Goal: Task Accomplishment & Management: Manage account settings

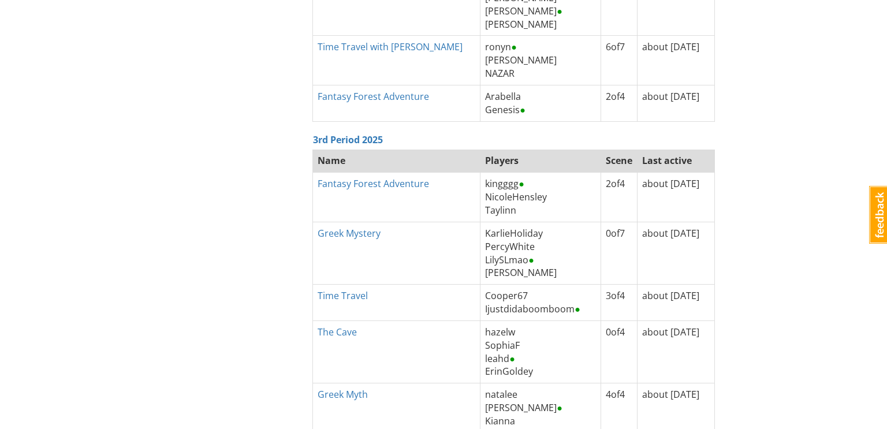
scroll to position [1781, 0]
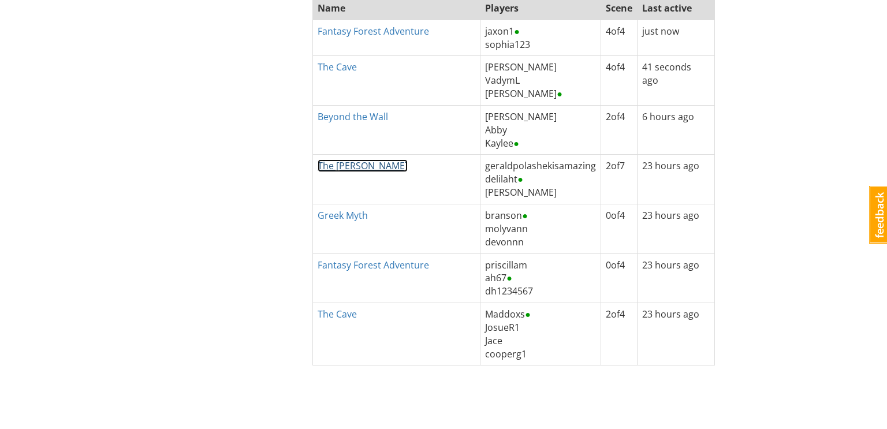
click at [352, 160] on link "The [PERSON_NAME]" at bounding box center [363, 165] width 90 height 13
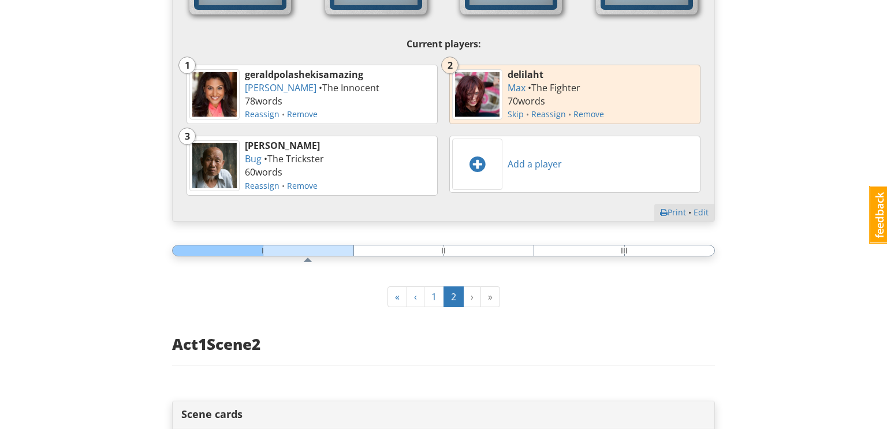
scroll to position [454, 0]
click at [586, 115] on link "Remove" at bounding box center [588, 113] width 31 height 11
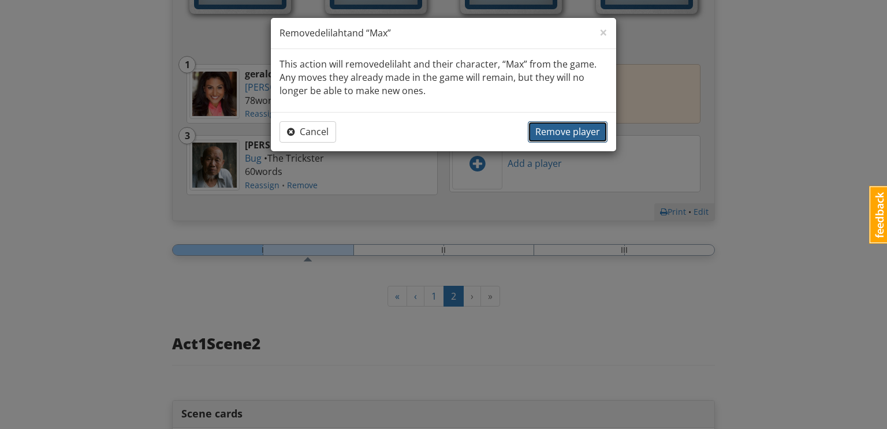
click at [569, 129] on span "Remove player" at bounding box center [567, 131] width 65 height 13
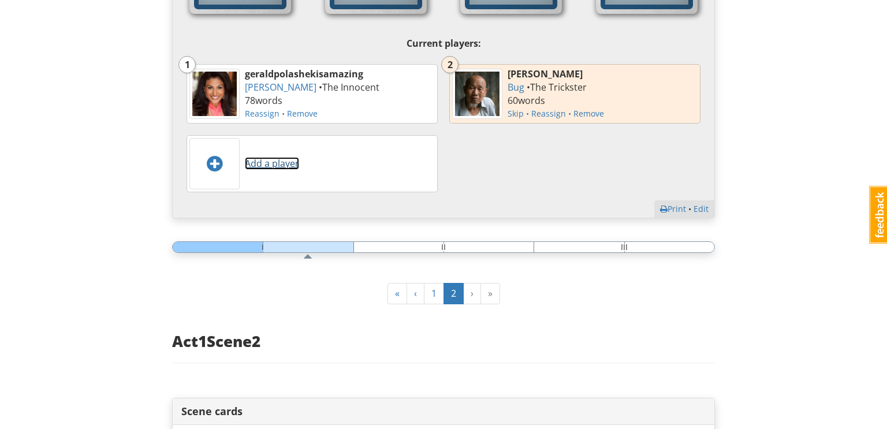
click at [265, 165] on link "Add a player" at bounding box center [272, 163] width 54 height 13
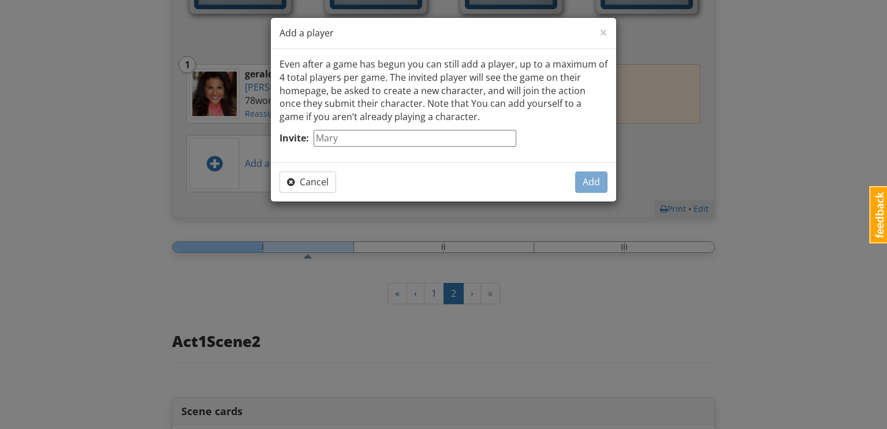
type input "k"
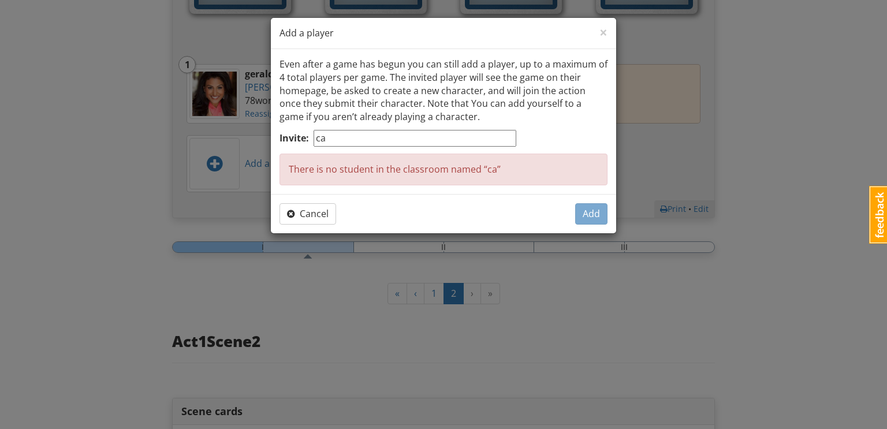
type input "c"
type input "r"
type input "R"
type input "rylee"
click at [305, 214] on span "Cancel" at bounding box center [308, 213] width 42 height 13
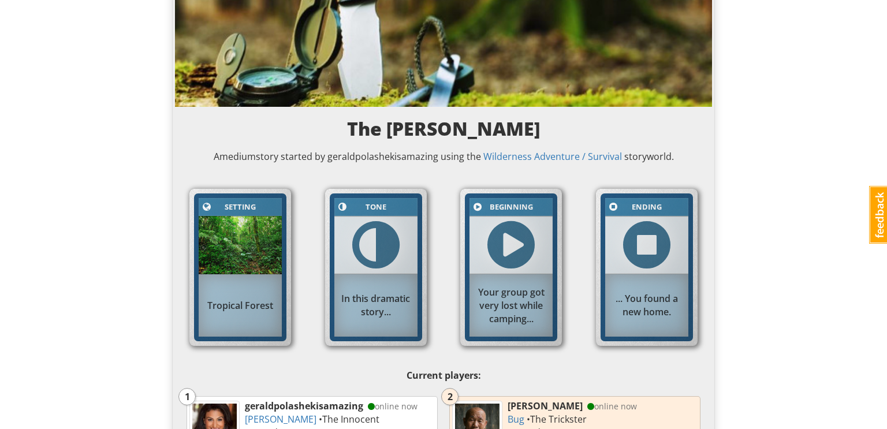
scroll to position [0, 0]
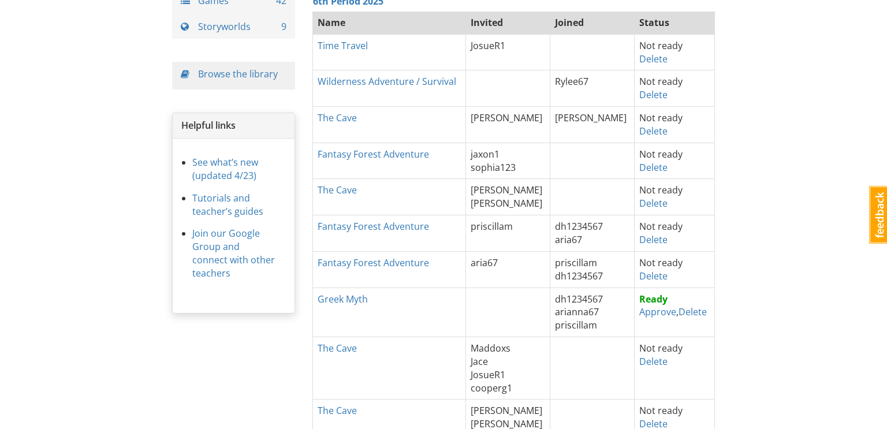
scroll to position [119, 0]
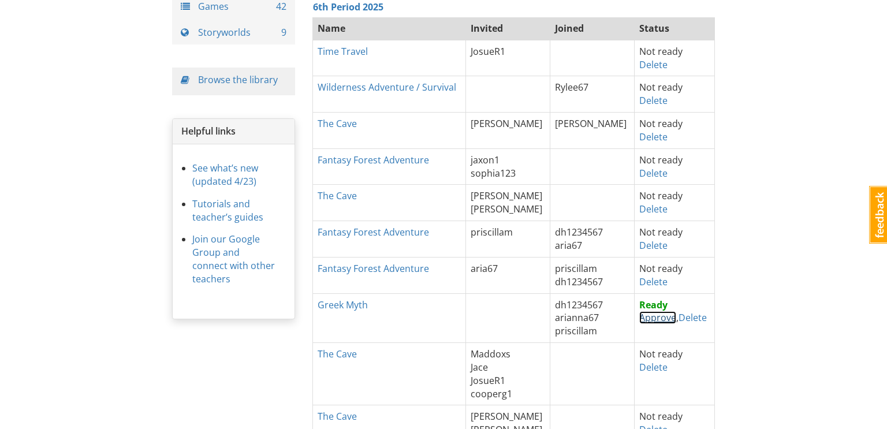
click at [643, 319] on link "Approve" at bounding box center [657, 317] width 37 height 13
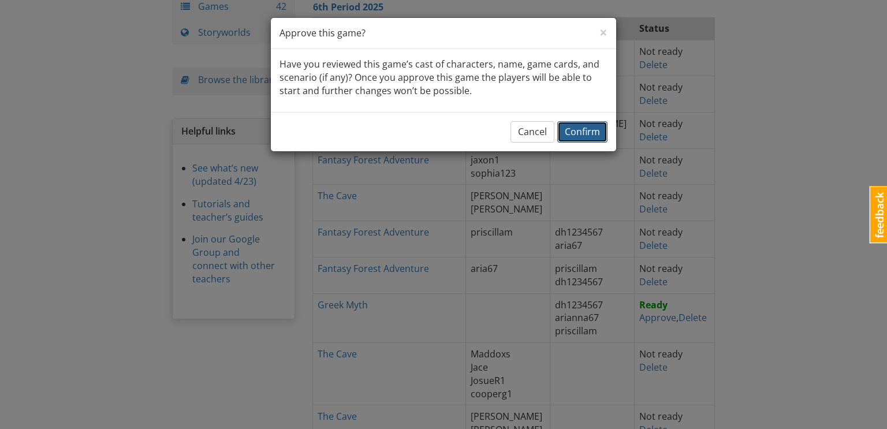
click at [582, 133] on span "Confirm" at bounding box center [582, 131] width 35 height 13
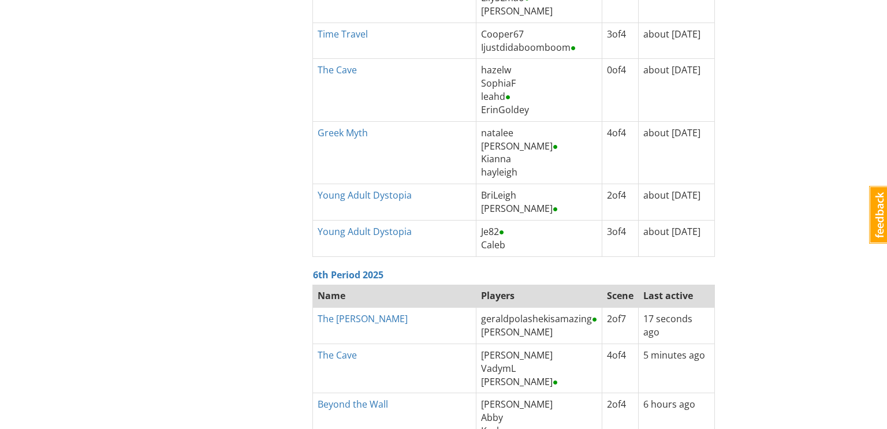
scroll to position [1831, 0]
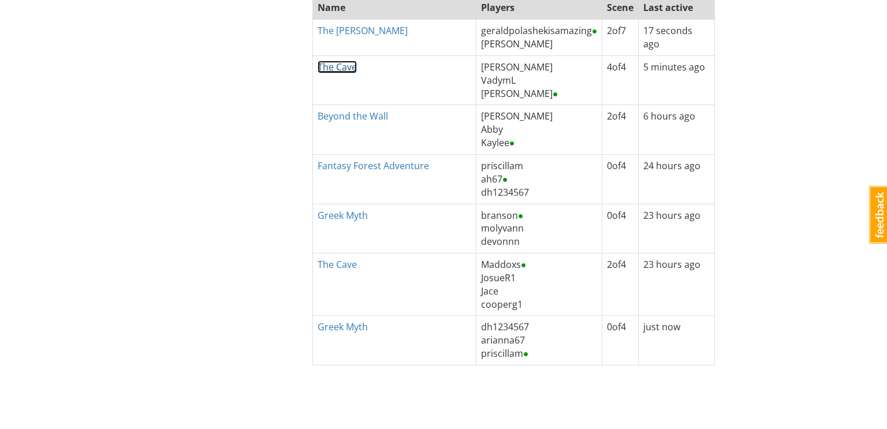
click at [335, 63] on link "The Cave" at bounding box center [337, 67] width 39 height 13
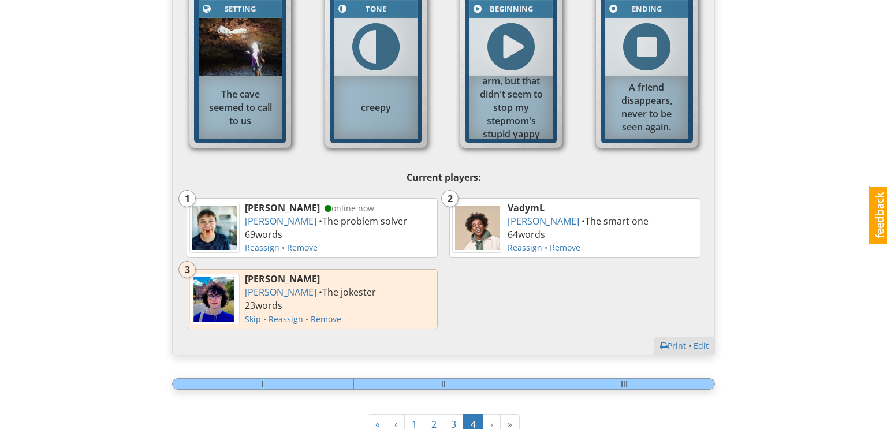
scroll to position [321, 0]
click at [323, 318] on link "Remove" at bounding box center [326, 318] width 31 height 11
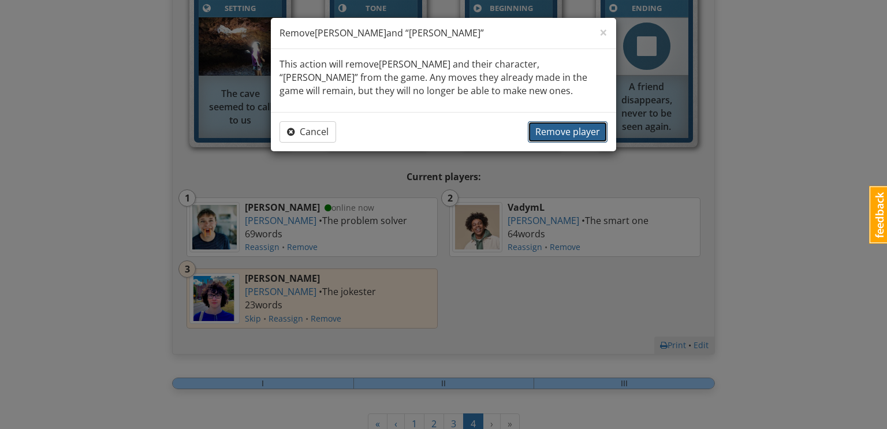
click at [547, 132] on span "Remove player" at bounding box center [567, 131] width 65 height 13
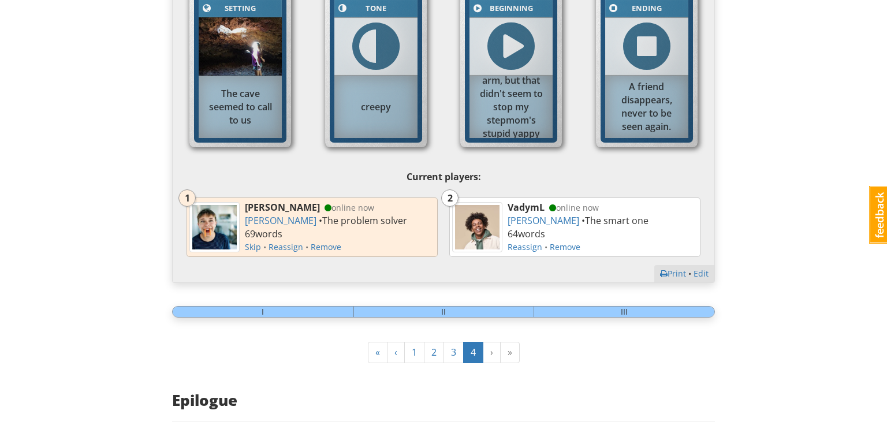
scroll to position [0, 0]
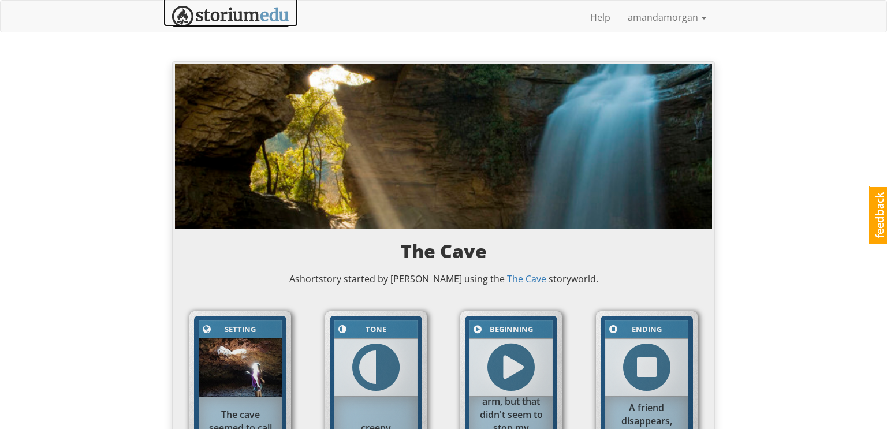
click at [248, 16] on img at bounding box center [230, 16] width 117 height 21
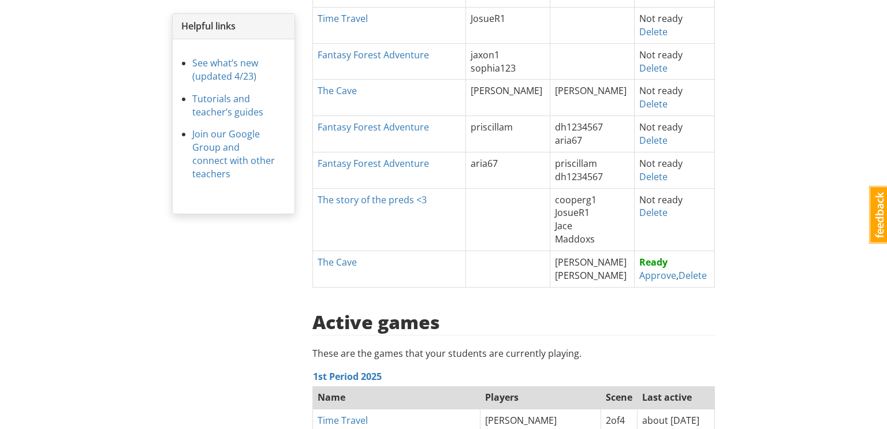
scroll to position [225, 0]
click at [643, 274] on link "Approve" at bounding box center [657, 274] width 37 height 13
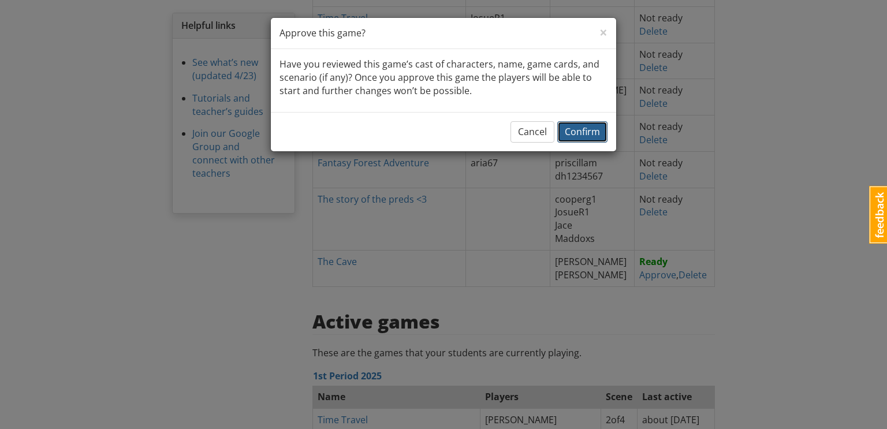
click at [583, 132] on span "Confirm" at bounding box center [582, 131] width 35 height 13
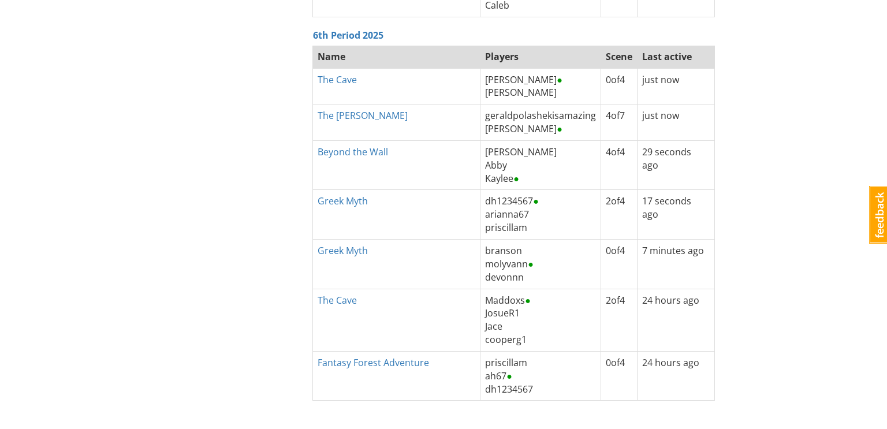
scroll to position [1781, 0]
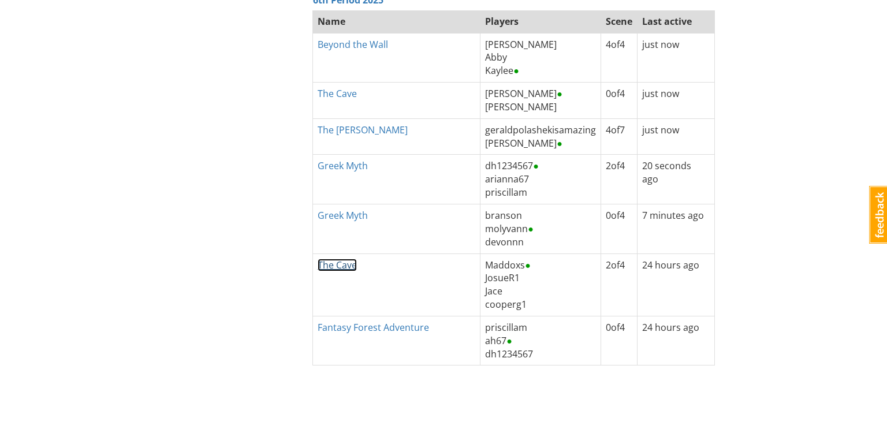
click at [345, 259] on link "The Cave" at bounding box center [337, 265] width 39 height 13
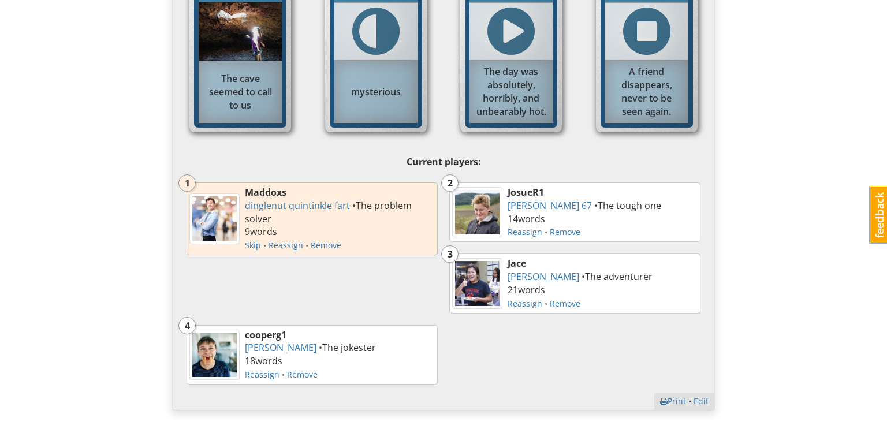
scroll to position [338, 0]
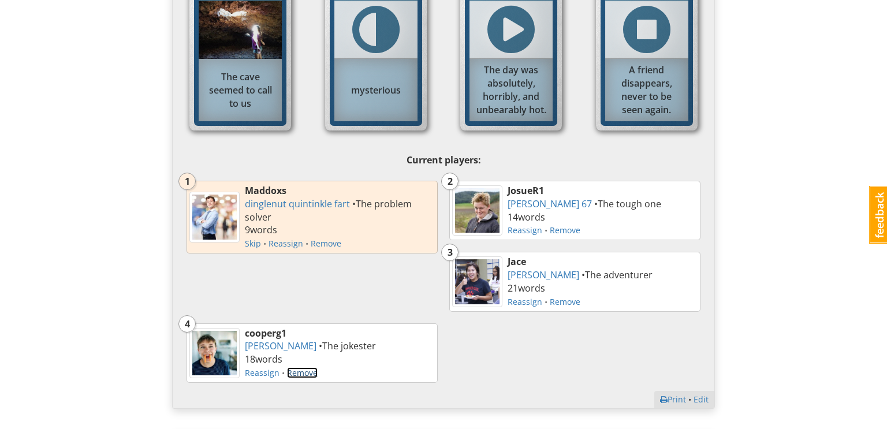
click at [308, 374] on link "Remove" at bounding box center [302, 372] width 31 height 11
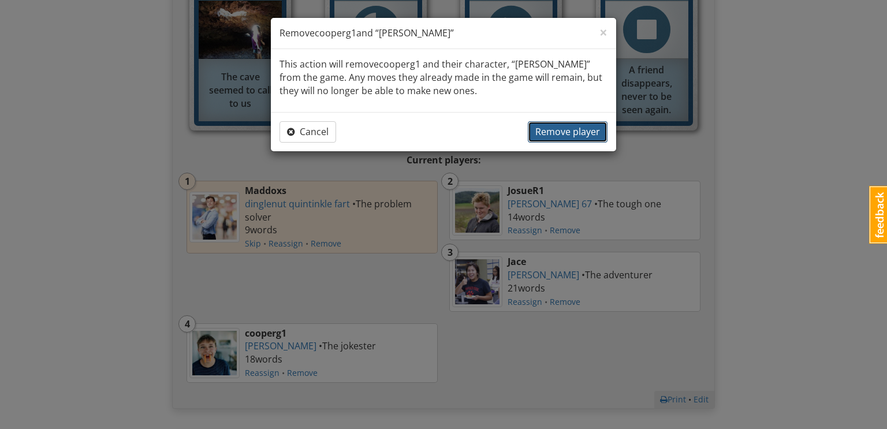
click at [562, 130] on span "Remove player" at bounding box center [567, 131] width 65 height 13
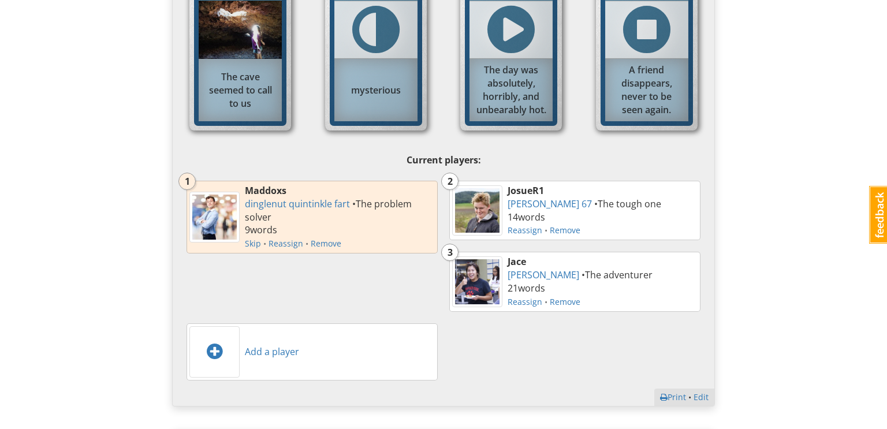
scroll to position [0, 0]
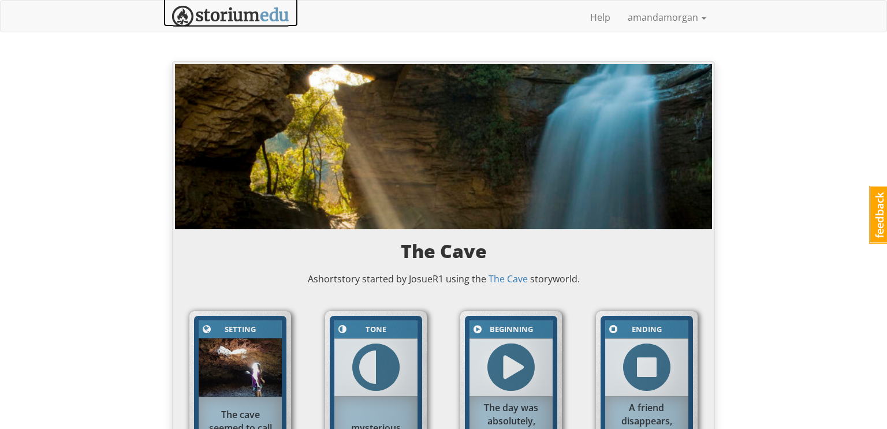
click at [218, 19] on img at bounding box center [230, 16] width 117 height 21
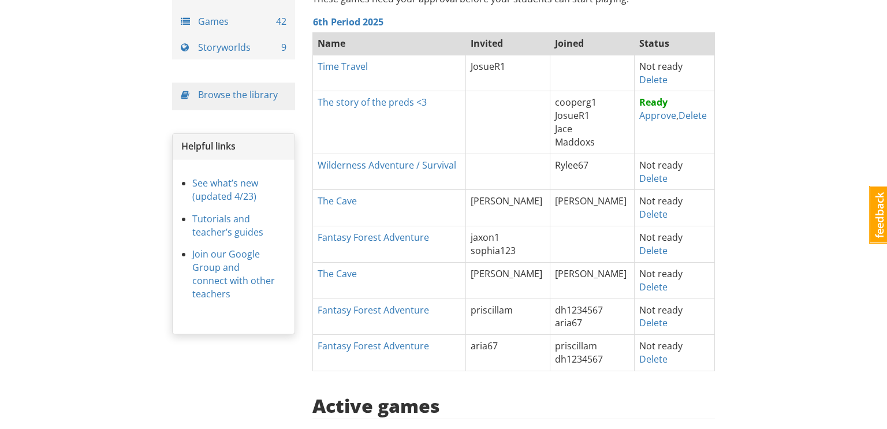
scroll to position [106, 0]
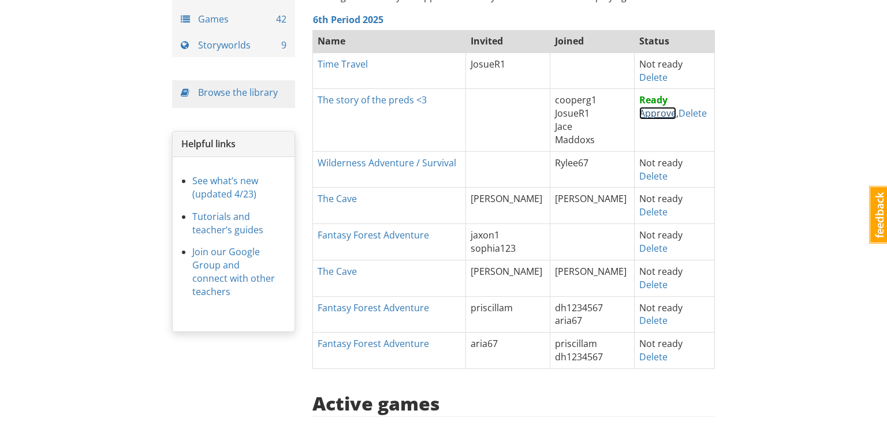
click at [648, 114] on link "Approve" at bounding box center [657, 113] width 37 height 13
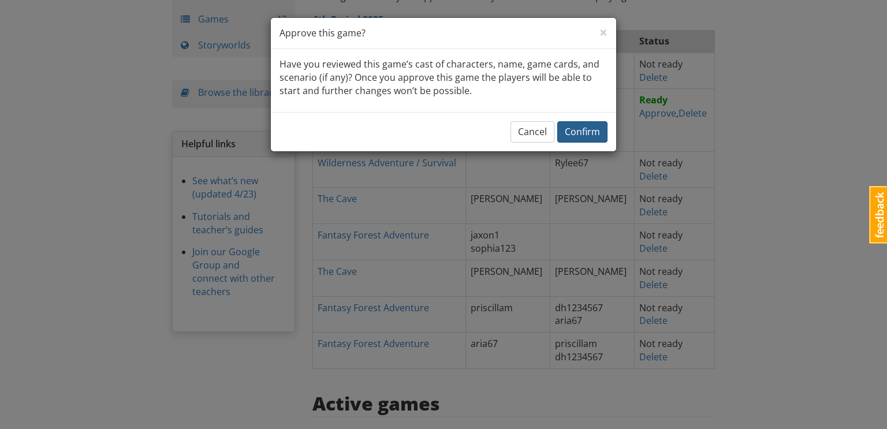
click at [600, 129] on span "Confirm" at bounding box center [582, 131] width 35 height 13
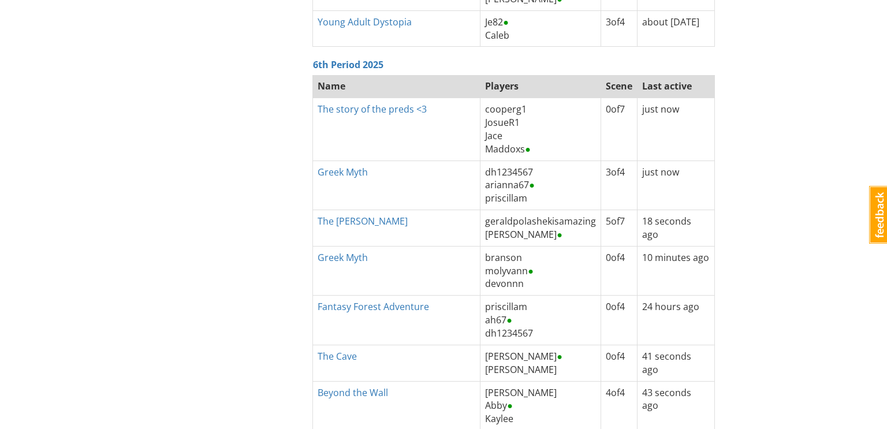
scroll to position [1652, 0]
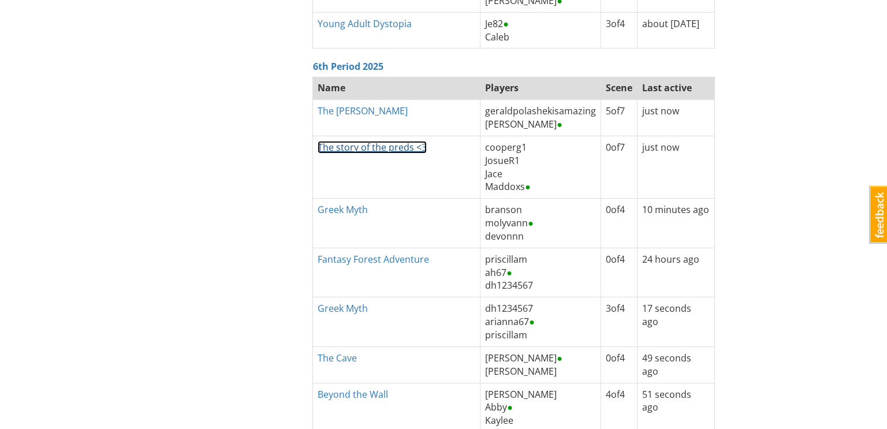
click at [389, 143] on link "The story of the preds <3" at bounding box center [372, 147] width 109 height 13
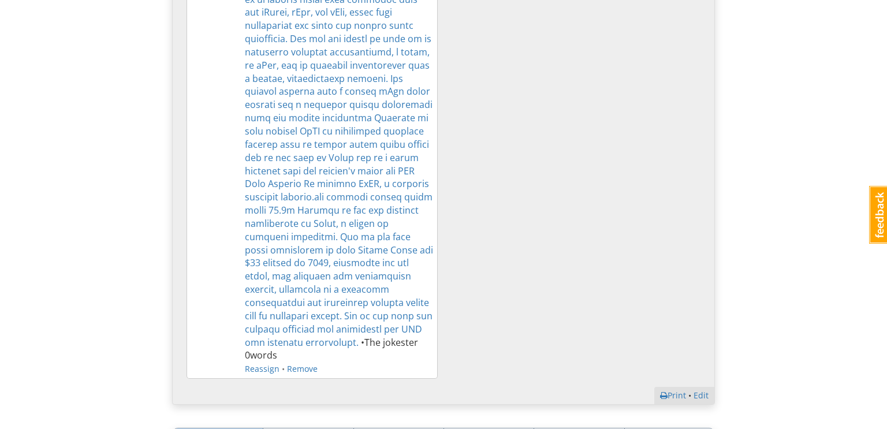
scroll to position [3349, 0]
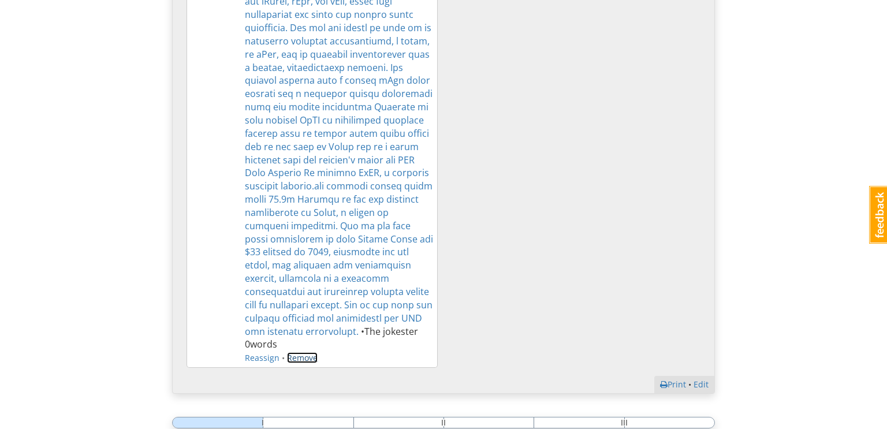
click at [303, 352] on link "Remove" at bounding box center [302, 357] width 31 height 11
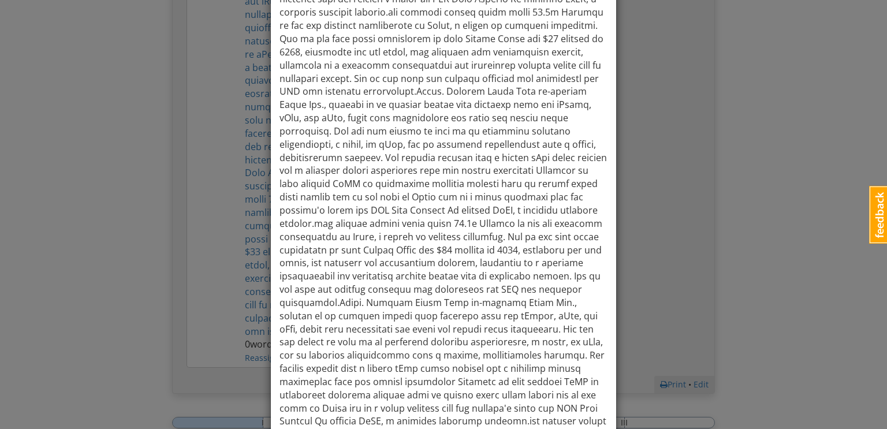
scroll to position [3090, 0]
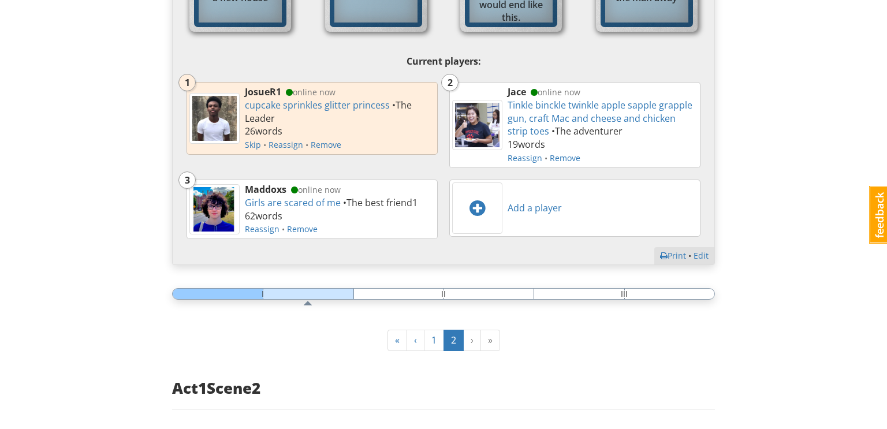
scroll to position [0, 0]
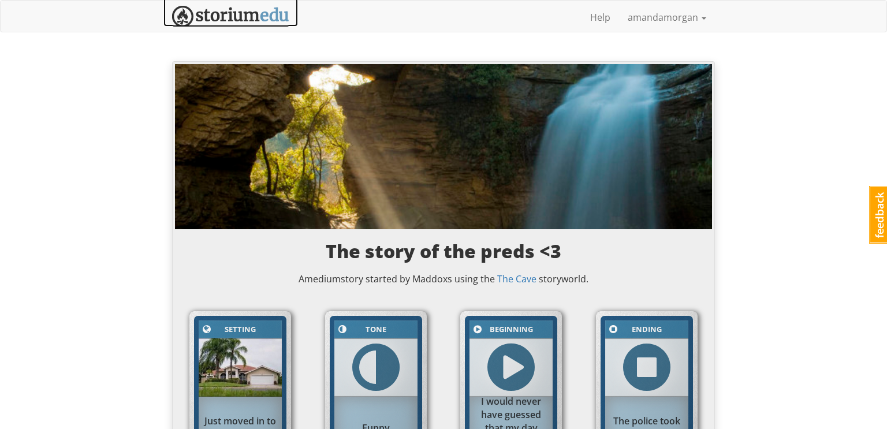
click at [227, 17] on img at bounding box center [230, 16] width 117 height 21
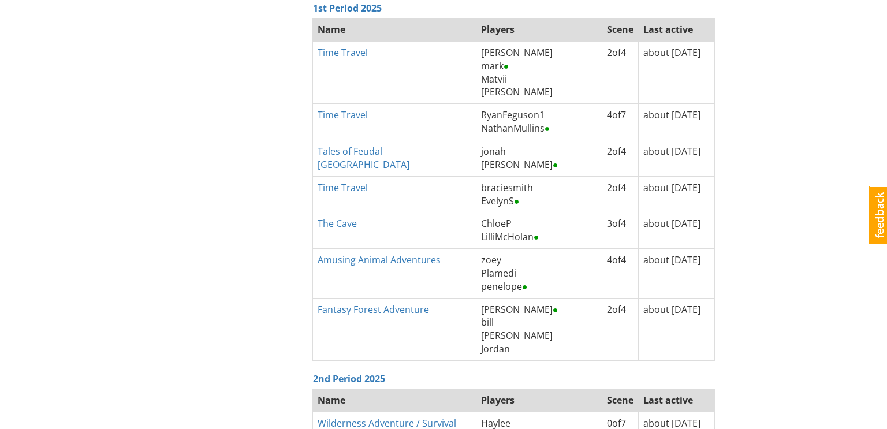
scroll to position [518, 0]
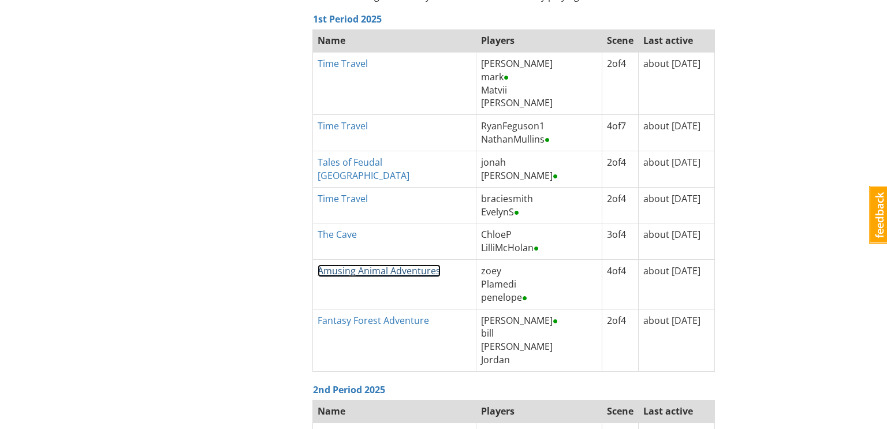
click at [407, 267] on link "Amusing Animal Adventures" at bounding box center [379, 270] width 123 height 13
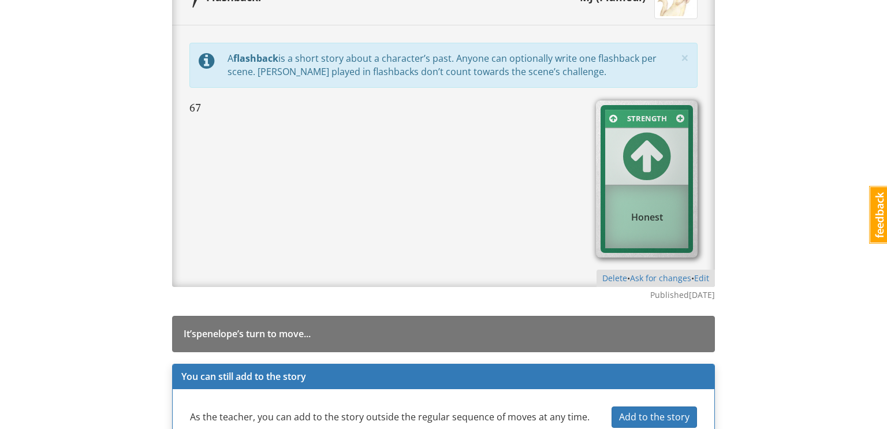
scroll to position [1335, 0]
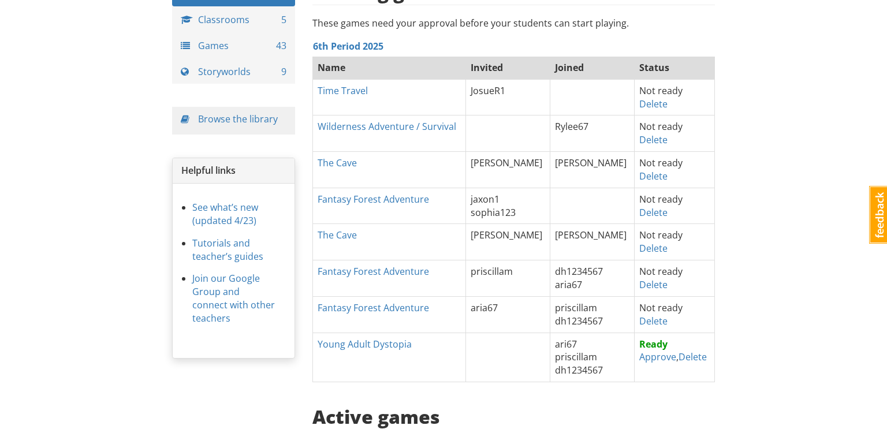
scroll to position [82, 0]
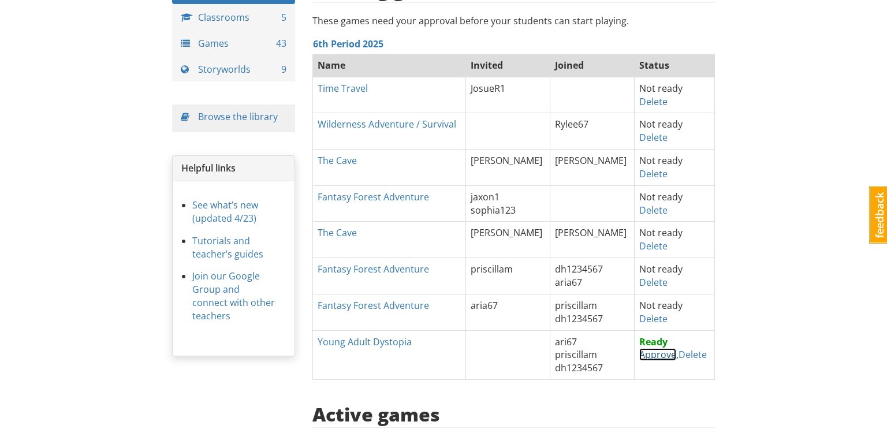
click at [651, 355] on link "Approve" at bounding box center [657, 354] width 37 height 13
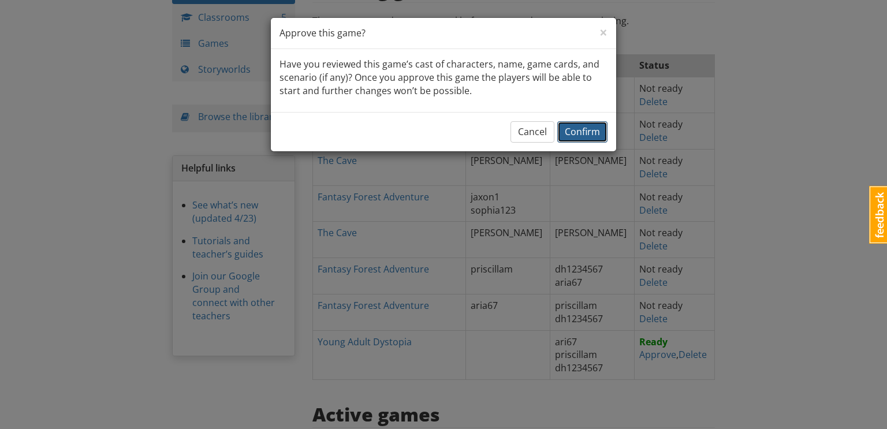
click at [597, 126] on span "Confirm" at bounding box center [582, 131] width 35 height 13
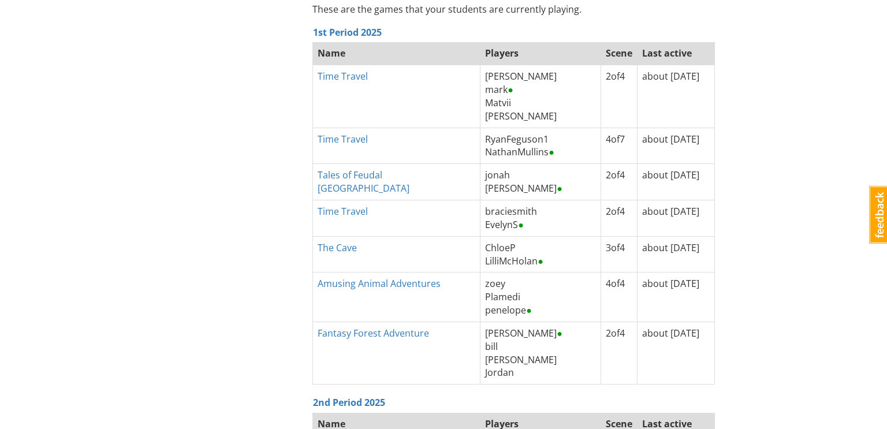
scroll to position [0, 0]
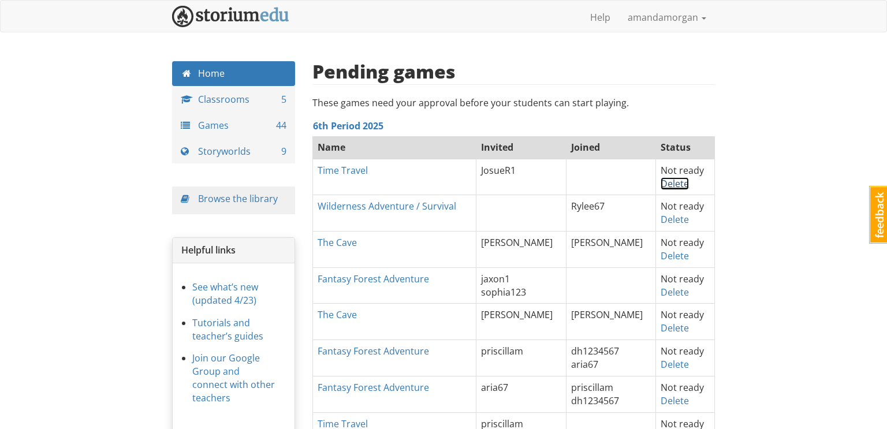
click at [671, 182] on link "Delete" at bounding box center [675, 183] width 28 height 13
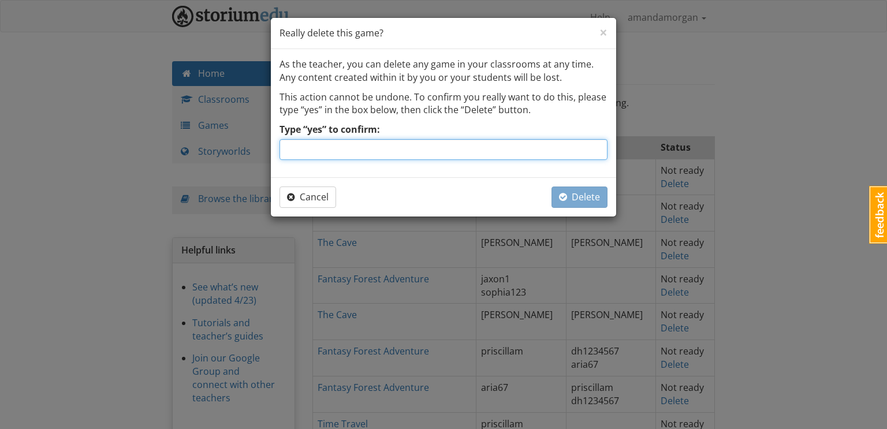
click at [474, 142] on input "Type “yes” to confirm:" at bounding box center [443, 149] width 328 height 21
type input "yes"
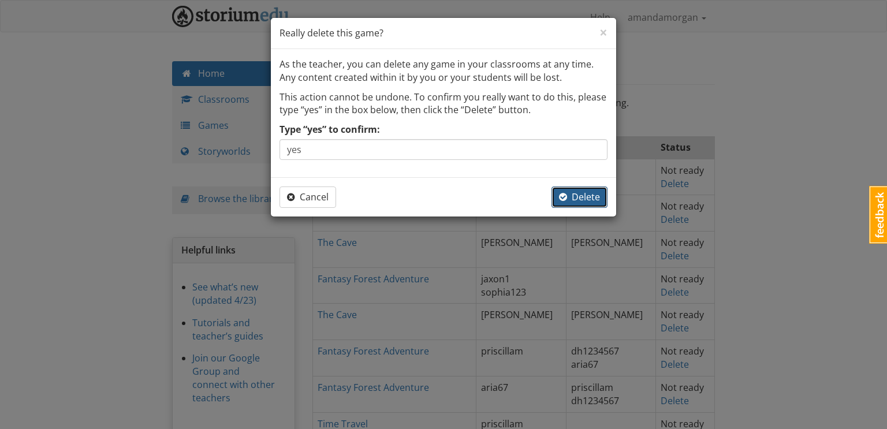
click at [581, 197] on span "Delete" at bounding box center [579, 197] width 41 height 13
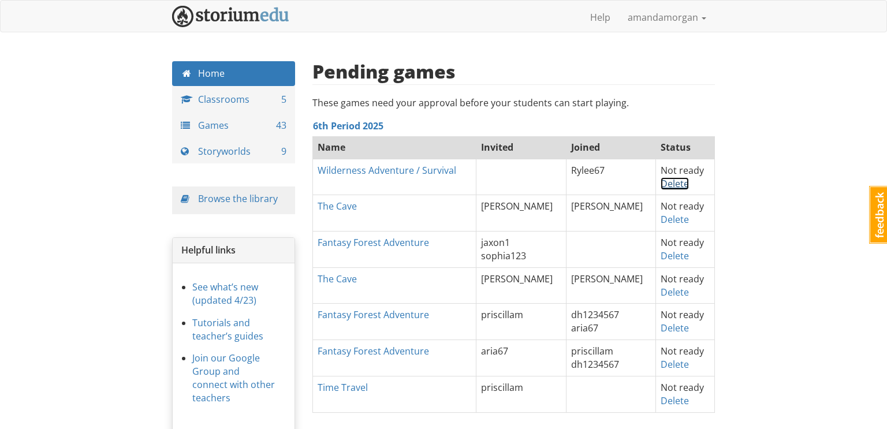
click at [666, 185] on link "Delete" at bounding box center [675, 183] width 28 height 13
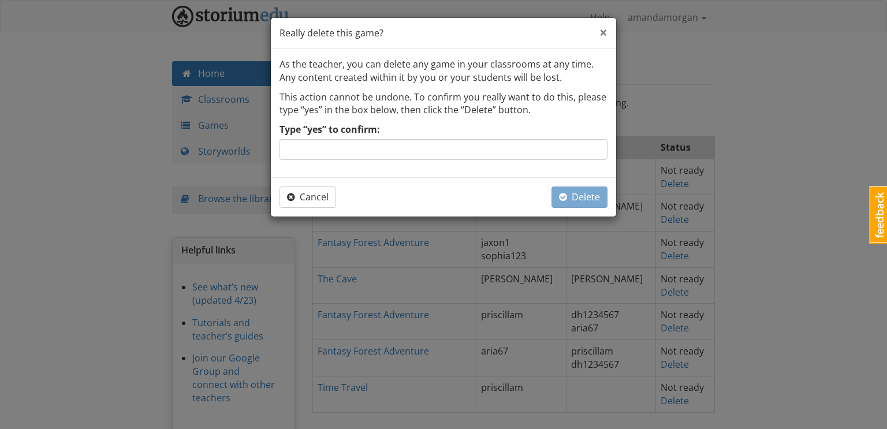
click at [603, 36] on span "×" at bounding box center [603, 32] width 8 height 19
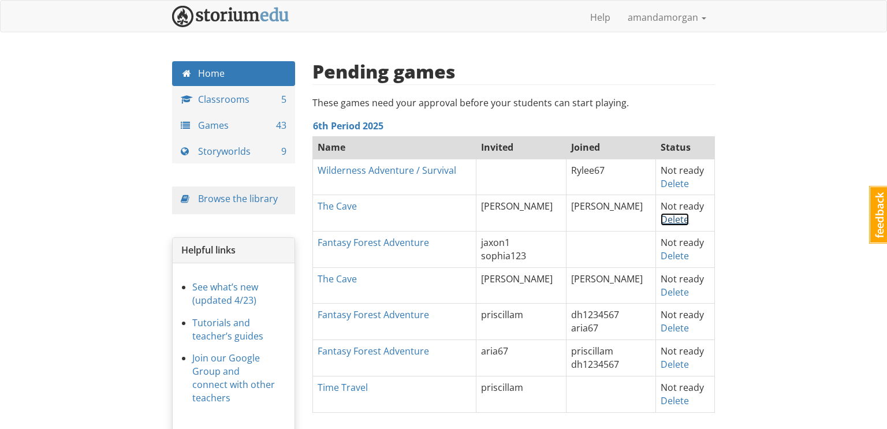
click at [667, 217] on link "Delete" at bounding box center [675, 219] width 28 height 13
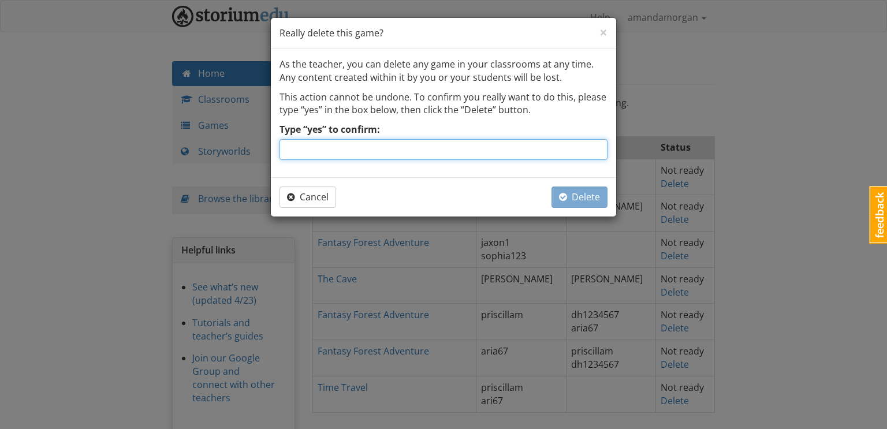
click at [517, 151] on input "Type “yes” to confirm:" at bounding box center [443, 149] width 328 height 21
type input "yes"
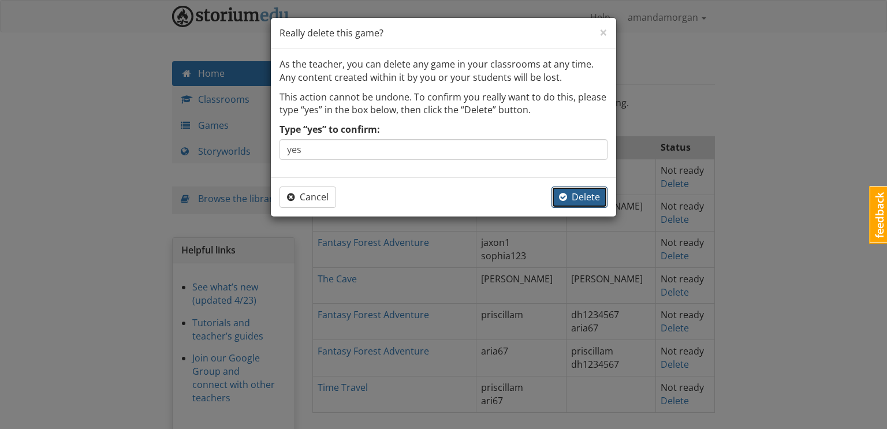
click at [591, 197] on span "Delete" at bounding box center [579, 197] width 41 height 13
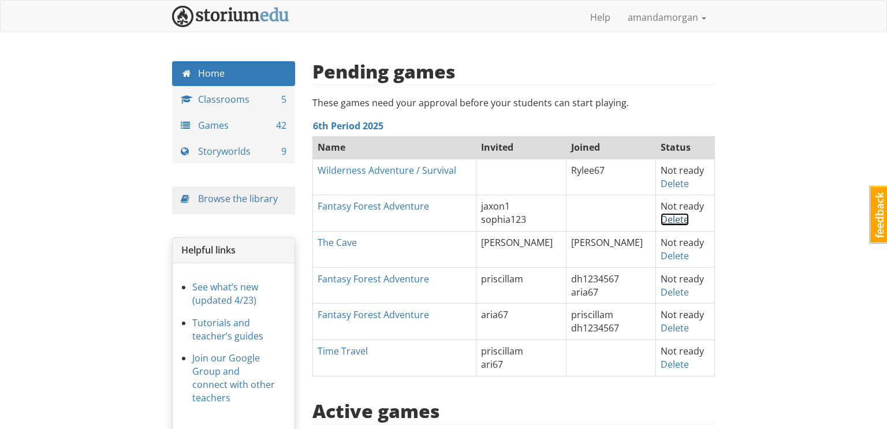
click at [661, 217] on link "Delete" at bounding box center [675, 219] width 28 height 13
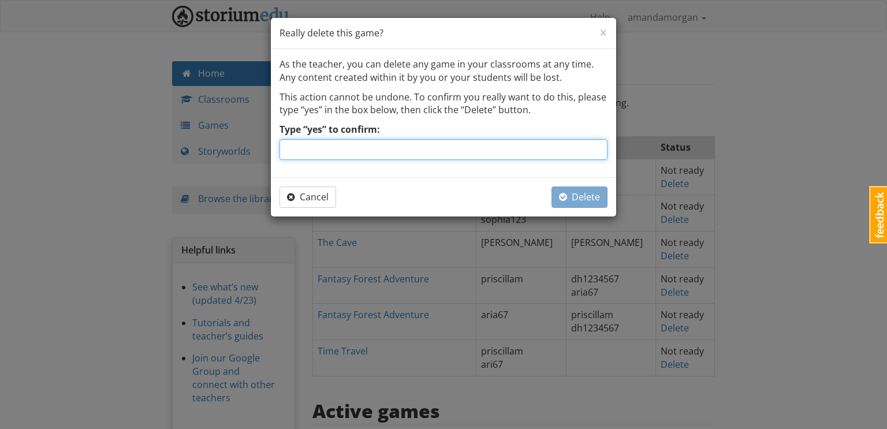
click at [569, 154] on input "Type “yes” to confirm:" at bounding box center [443, 149] width 328 height 21
type input "yes"
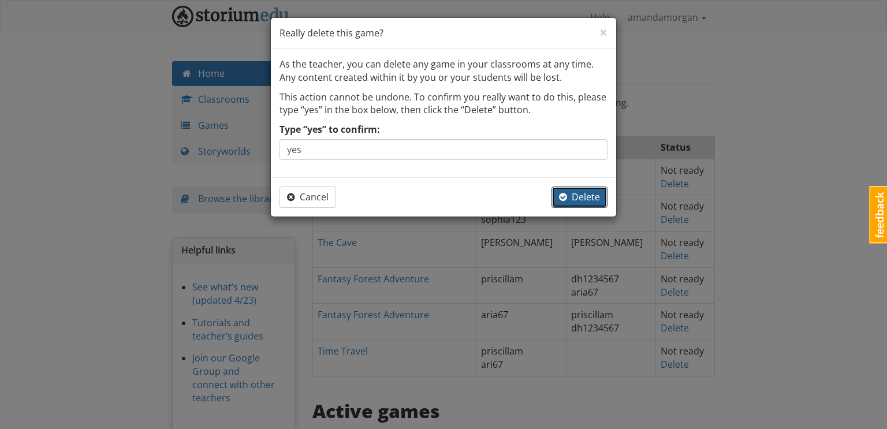
click at [591, 198] on span "Delete" at bounding box center [579, 197] width 41 height 13
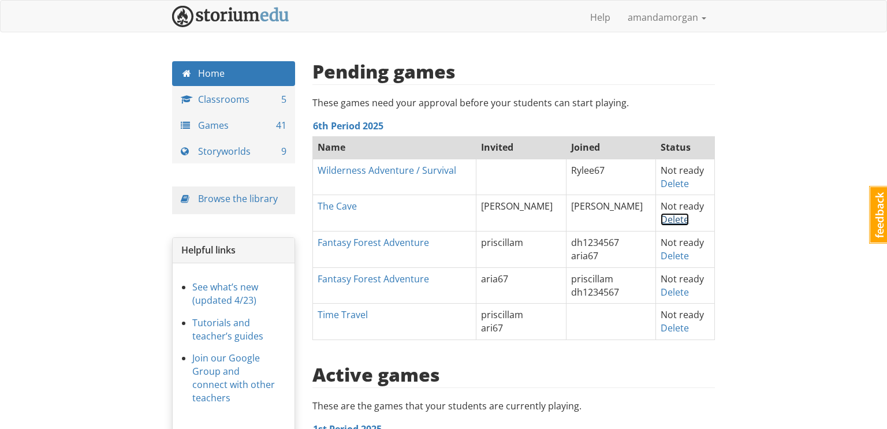
click at [669, 219] on link "Delete" at bounding box center [675, 219] width 28 height 13
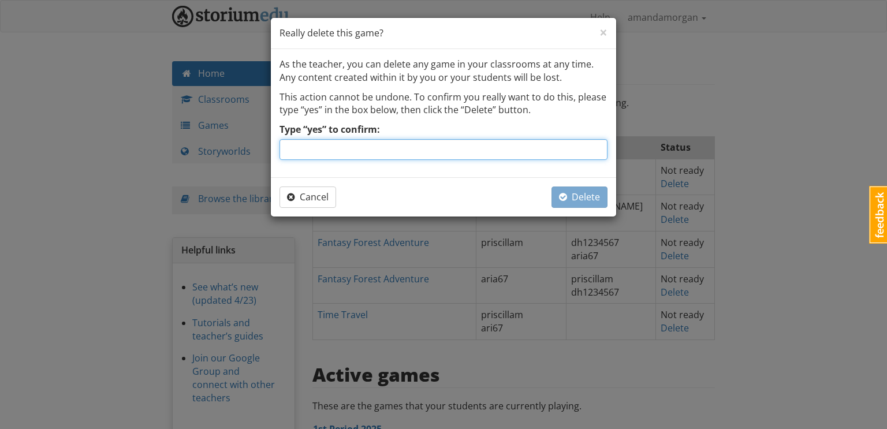
click at [539, 155] on input "Type “yes” to confirm:" at bounding box center [443, 149] width 328 height 21
type input "yes"
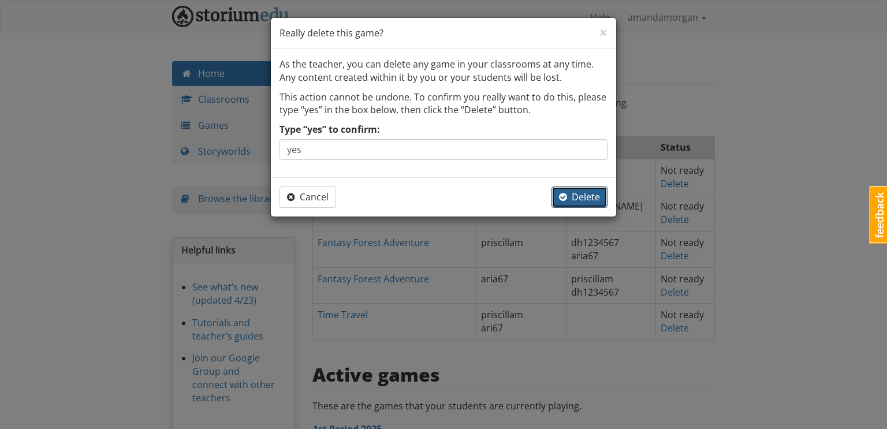
click at [596, 201] on span "Delete" at bounding box center [579, 197] width 41 height 13
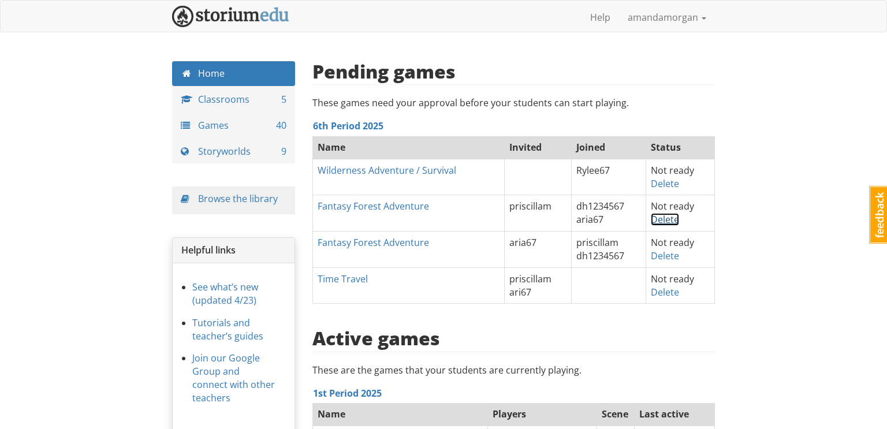
click at [667, 222] on link "Delete" at bounding box center [665, 219] width 28 height 13
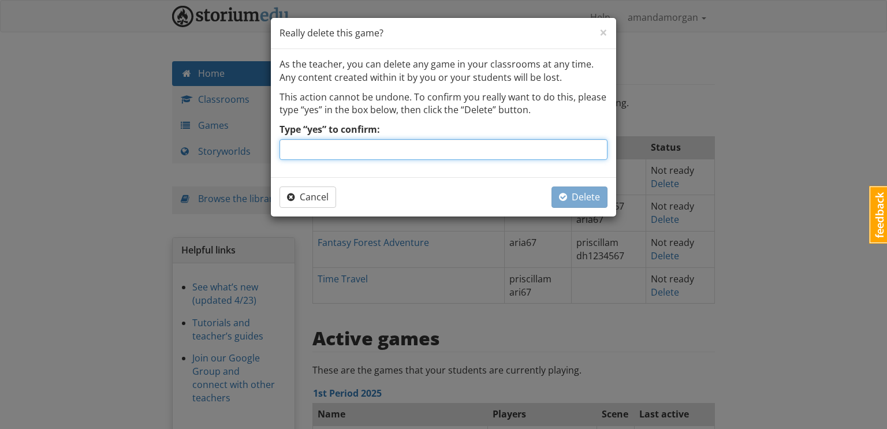
click at [546, 145] on input "Type “yes” to confirm:" at bounding box center [443, 149] width 328 height 21
type input "yes"
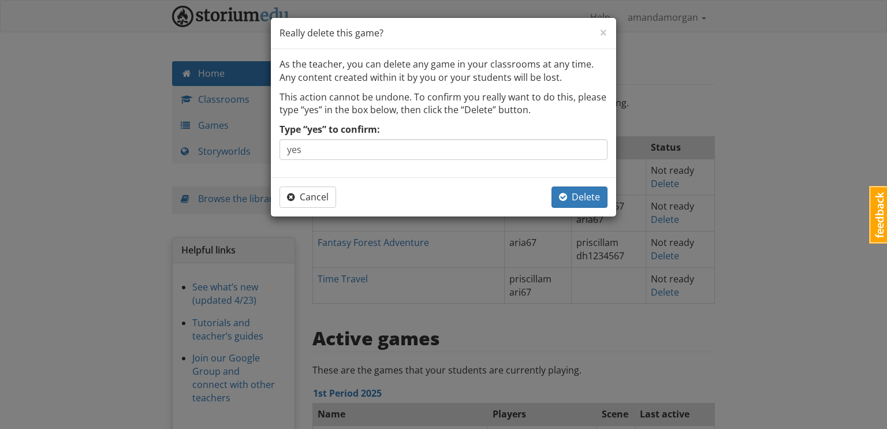
click at [469, 215] on div "Cancel Delete" at bounding box center [443, 196] width 345 height 39
click at [294, 196] on span "Cancel" at bounding box center [308, 197] width 42 height 13
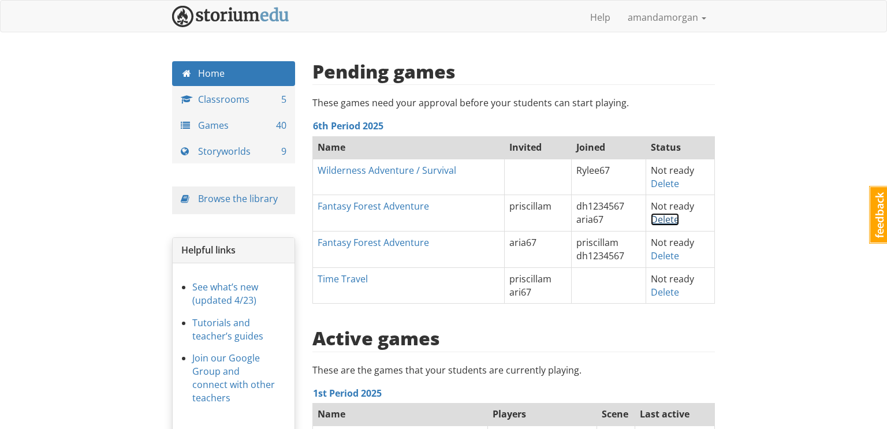
click at [672, 217] on link "Delete" at bounding box center [665, 219] width 28 height 13
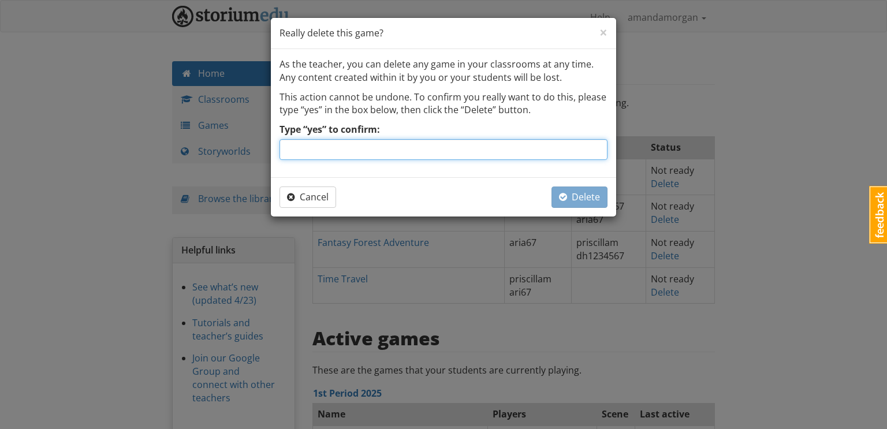
click at [502, 152] on input "Type “yes” to confirm:" at bounding box center [443, 149] width 328 height 21
type input "yes"
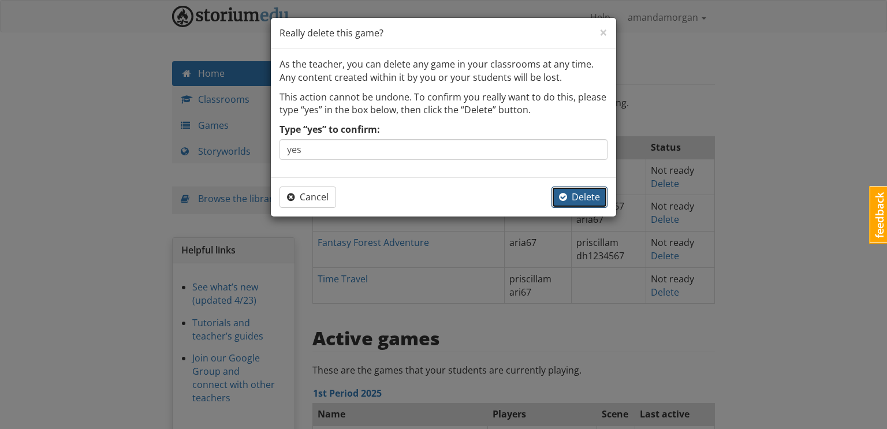
click at [594, 198] on span "Delete" at bounding box center [579, 197] width 41 height 13
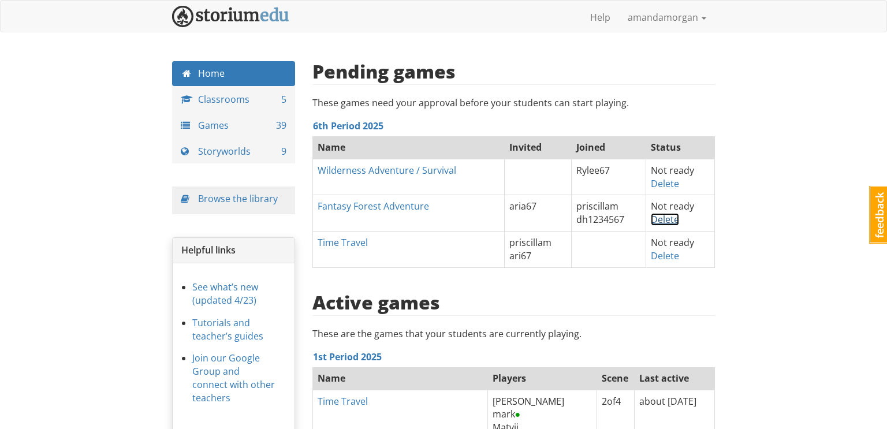
click at [664, 221] on link "Delete" at bounding box center [665, 219] width 28 height 13
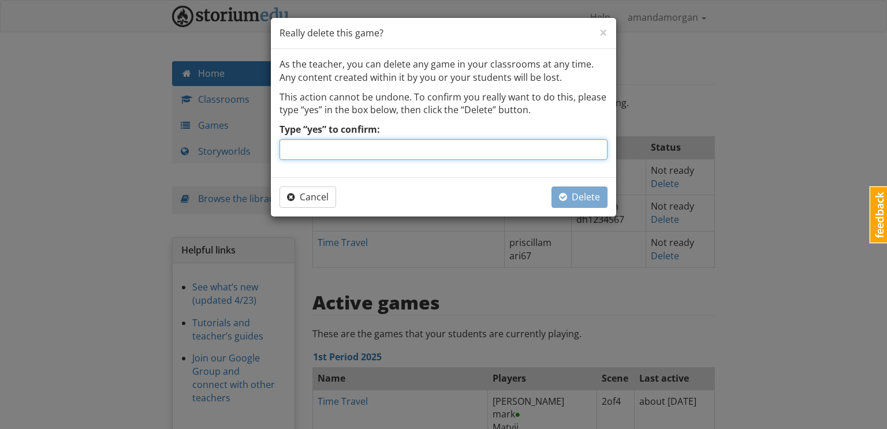
click at [534, 153] on input "Type “yes” to confirm:" at bounding box center [443, 149] width 328 height 21
type input "yes"
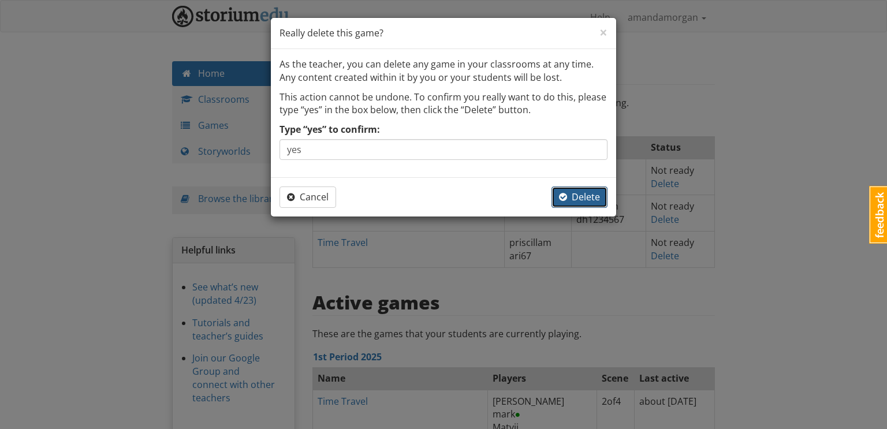
click at [591, 195] on span "Delete" at bounding box center [579, 197] width 41 height 13
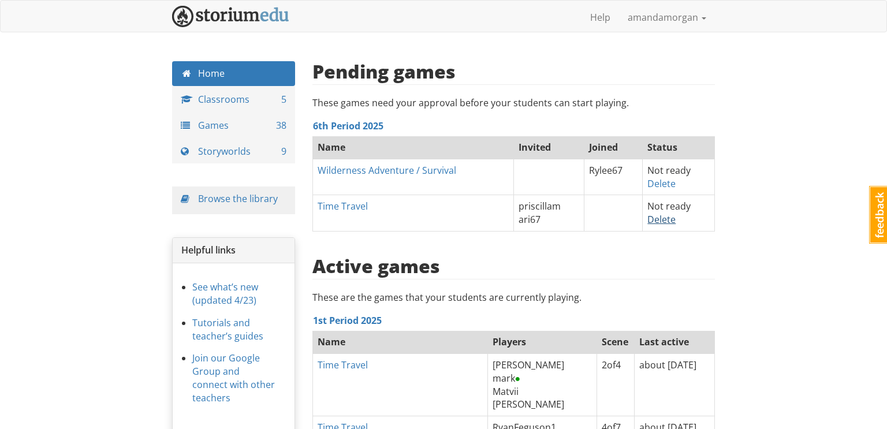
click at [661, 223] on link "Delete" at bounding box center [661, 219] width 28 height 13
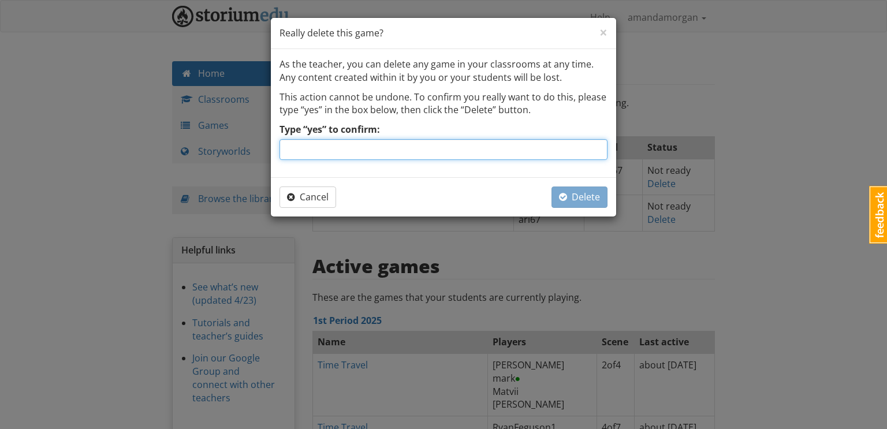
click at [546, 152] on input "Type “yes” to confirm:" at bounding box center [443, 149] width 328 height 21
type input "yes"
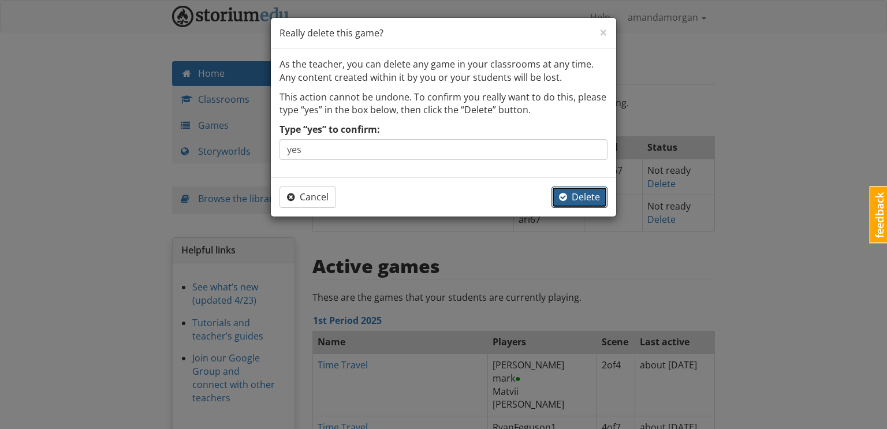
click at [580, 199] on span "Delete" at bounding box center [579, 197] width 41 height 13
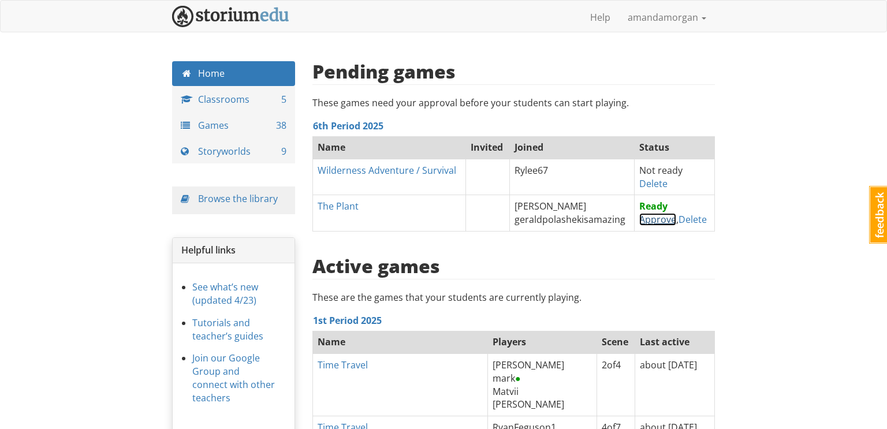
click at [653, 215] on link "Approve" at bounding box center [657, 219] width 37 height 13
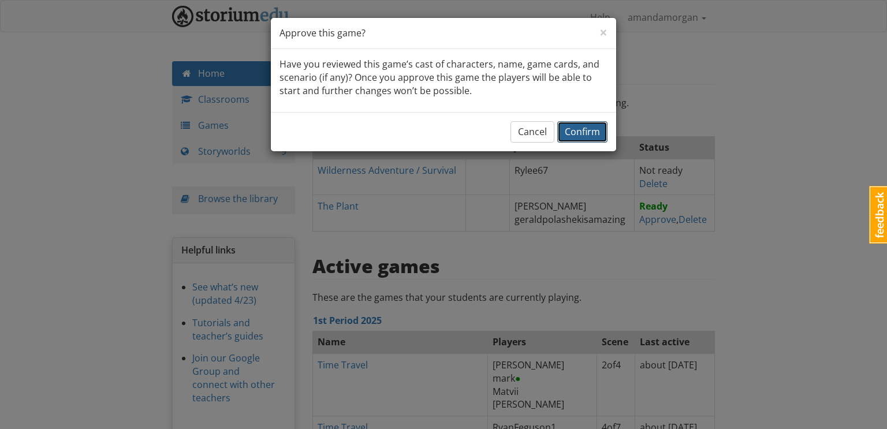
click at [576, 135] on span "Confirm" at bounding box center [582, 131] width 35 height 13
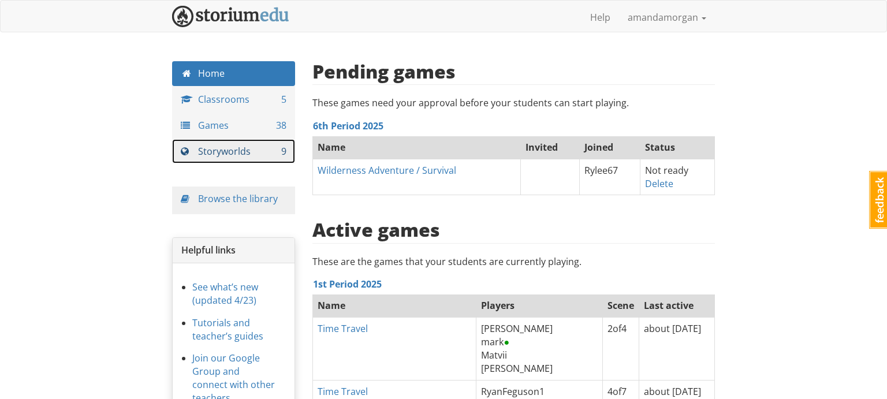
click at [237, 148] on link "Storyworlds 9" at bounding box center [233, 151] width 123 height 25
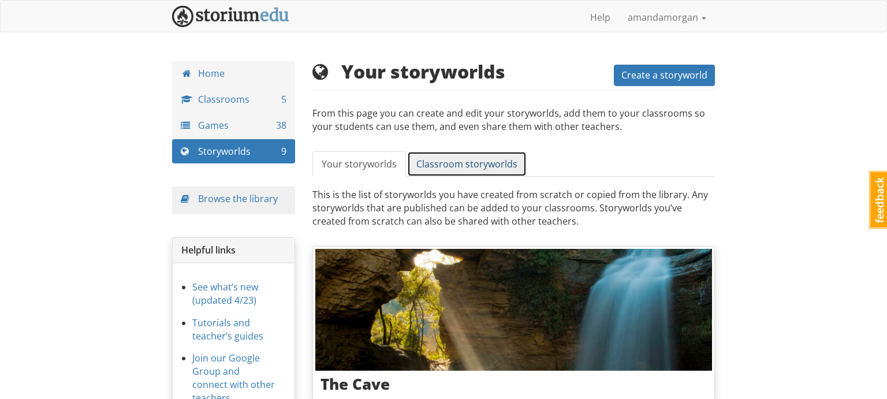
click at [463, 161] on span "Classroom storyworlds" at bounding box center [466, 164] width 101 height 13
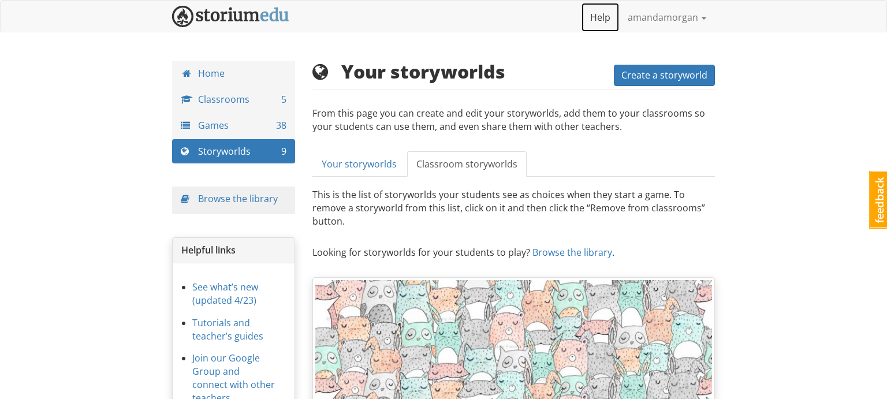
click at [596, 13] on link "Help" at bounding box center [600, 17] width 38 height 29
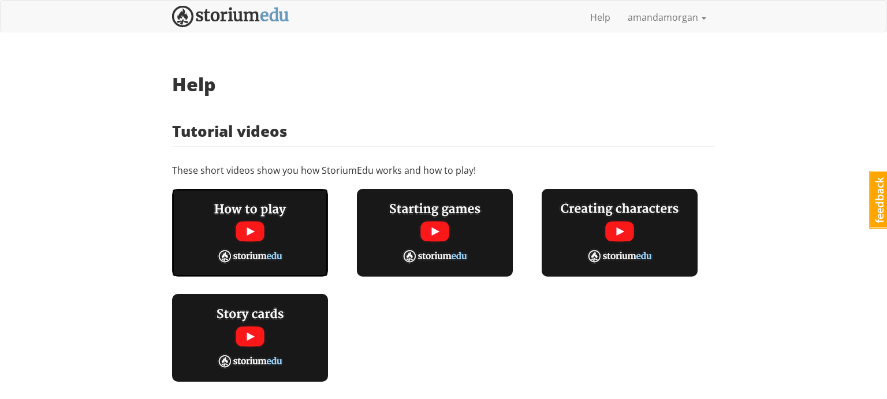
click at [247, 236] on img at bounding box center [250, 233] width 156 height 88
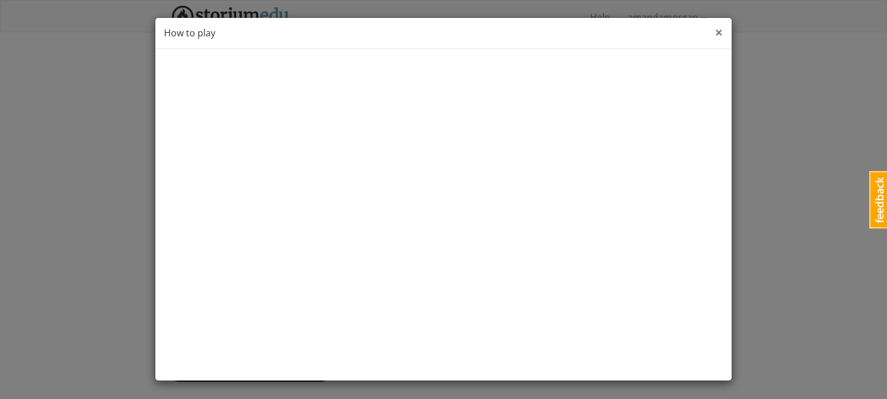
click at [720, 32] on span "×" at bounding box center [719, 32] width 8 height 19
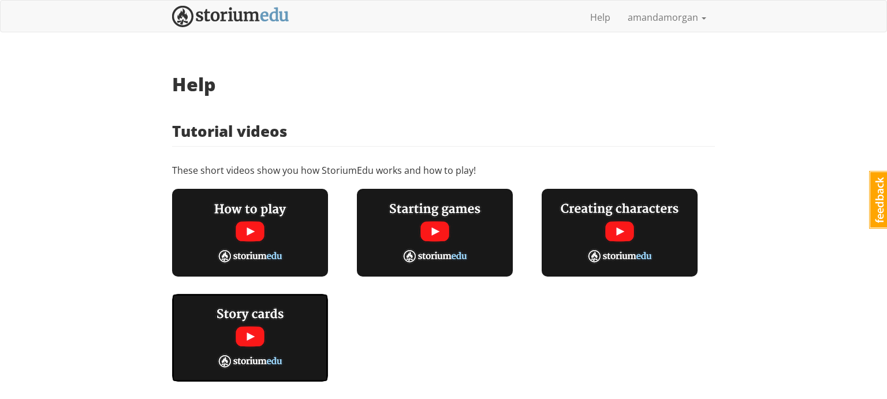
click at [246, 334] on img at bounding box center [250, 338] width 156 height 88
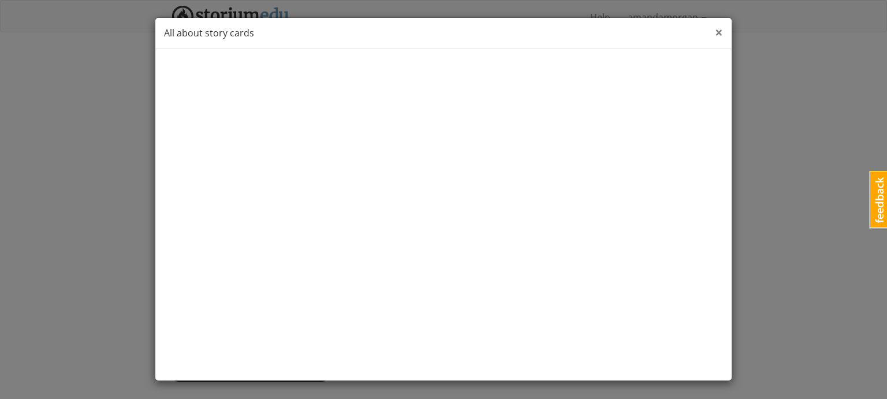
click at [722, 34] on span "×" at bounding box center [719, 32] width 8 height 19
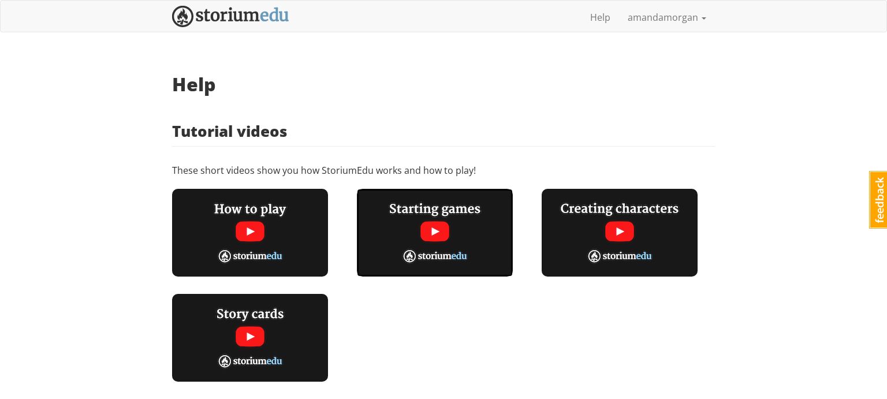
click at [435, 230] on img at bounding box center [435, 233] width 156 height 88
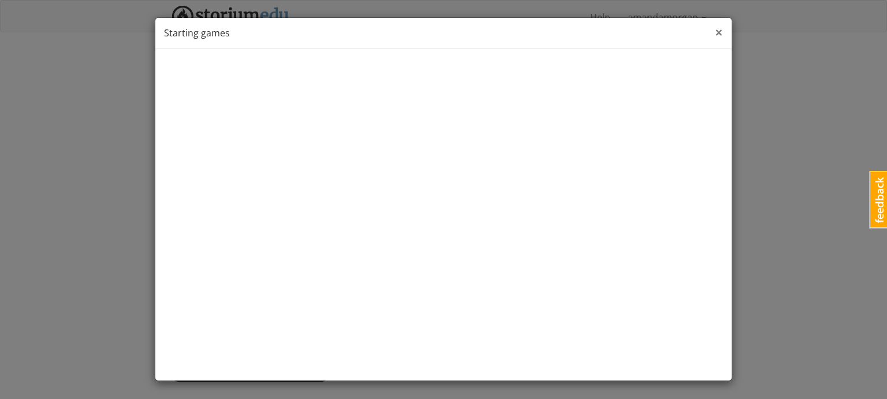
click at [717, 35] on span "×" at bounding box center [719, 32] width 8 height 19
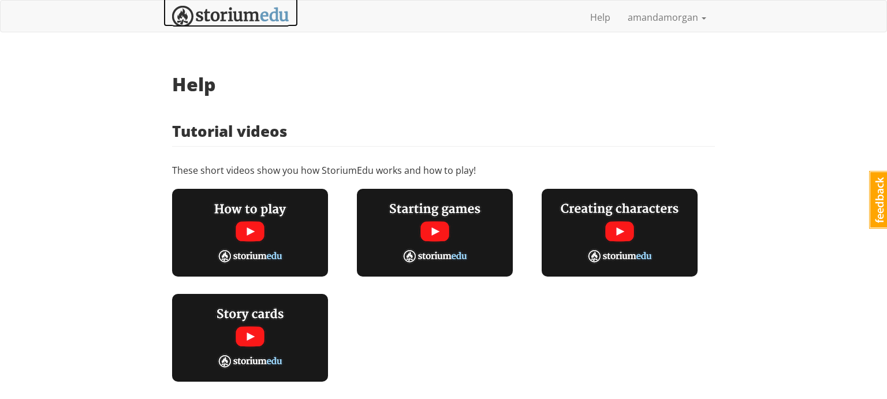
click at [224, 23] on img at bounding box center [230, 16] width 117 height 21
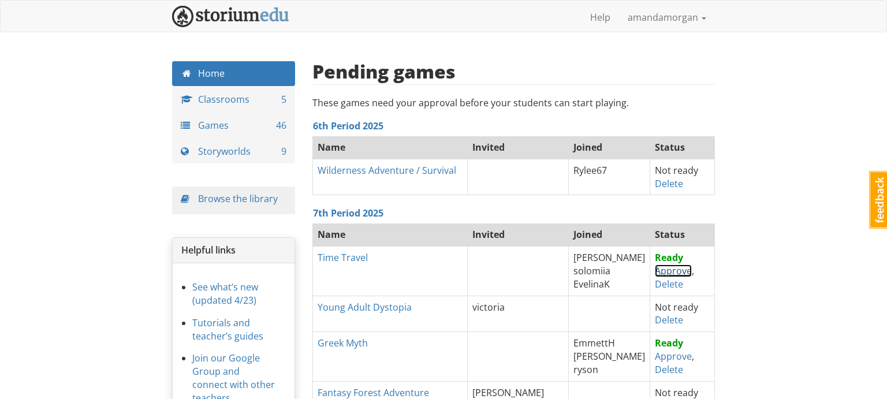
click at [658, 271] on link "Approve" at bounding box center [673, 270] width 37 height 13
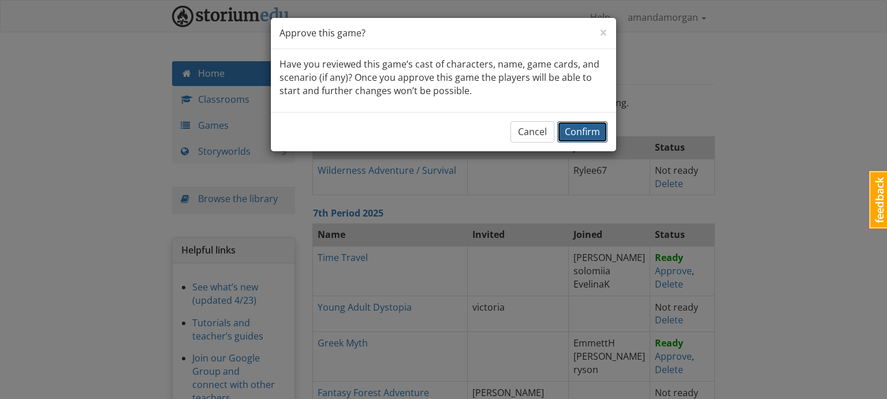
click at [580, 132] on span "Confirm" at bounding box center [582, 131] width 35 height 13
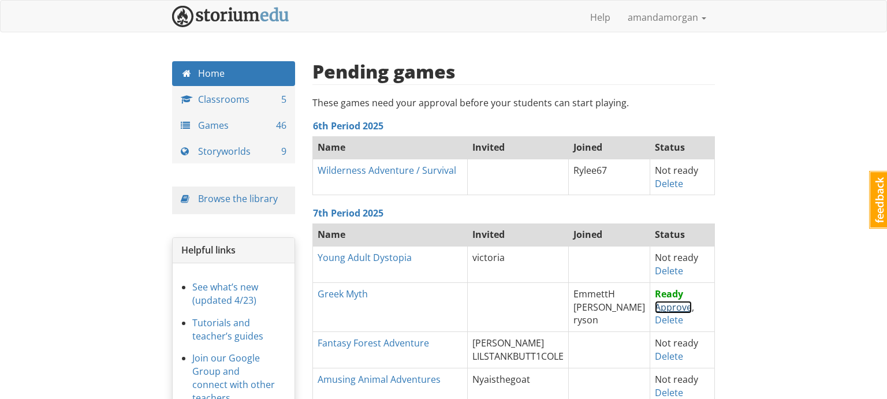
click at [655, 306] on link "Approve" at bounding box center [673, 307] width 37 height 13
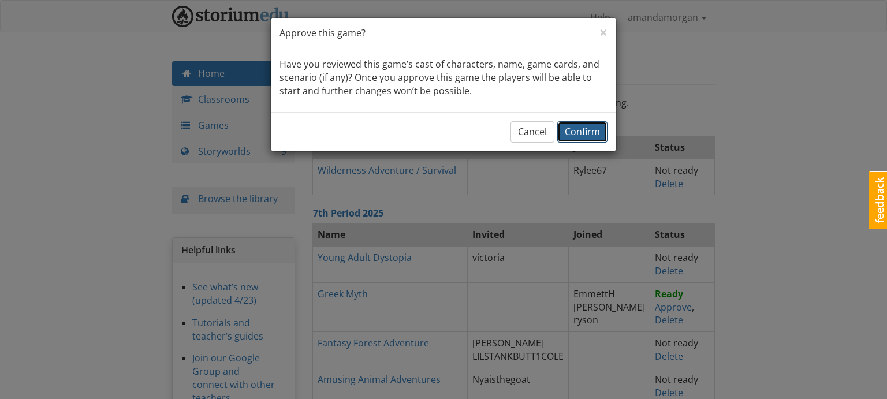
click at [589, 136] on span "Confirm" at bounding box center [582, 131] width 35 height 13
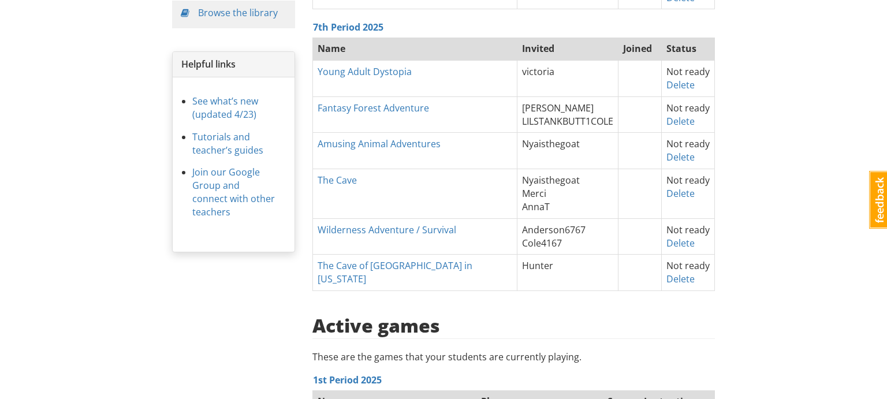
scroll to position [187, 0]
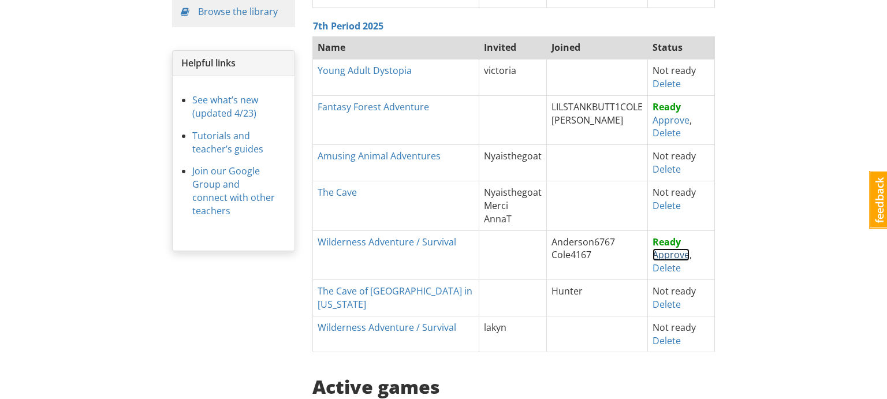
click at [656, 252] on link "Approve" at bounding box center [670, 254] width 37 height 13
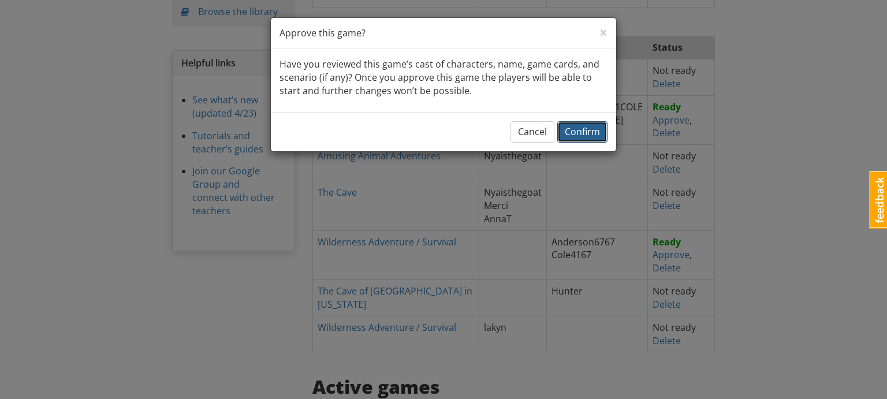
click at [575, 133] on span "Confirm" at bounding box center [582, 131] width 35 height 13
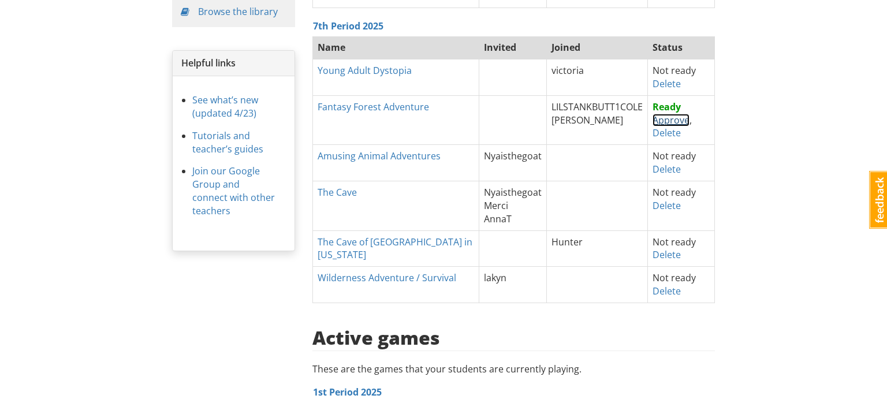
click at [667, 121] on link "Approve" at bounding box center [670, 120] width 37 height 13
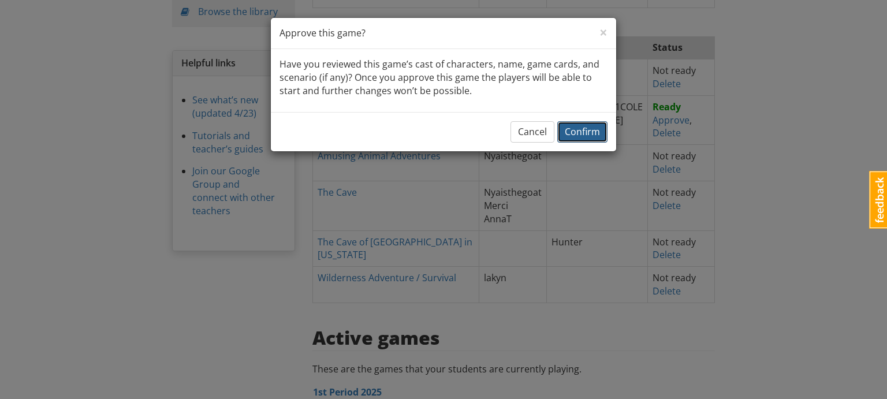
click at [576, 130] on span "Confirm" at bounding box center [582, 131] width 35 height 13
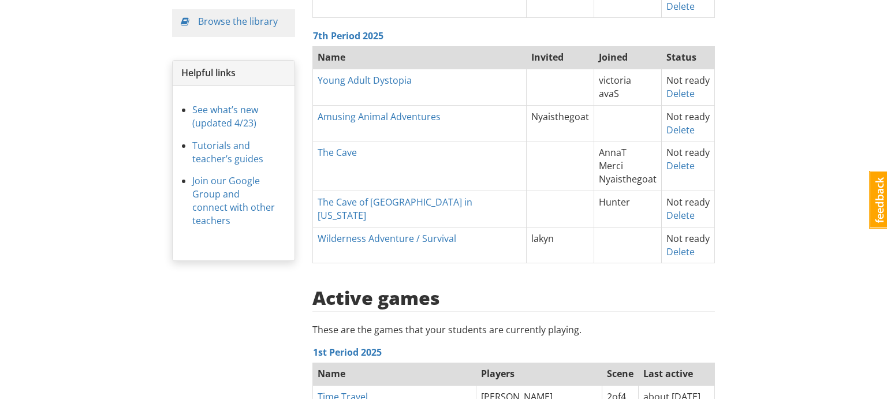
scroll to position [178, 0]
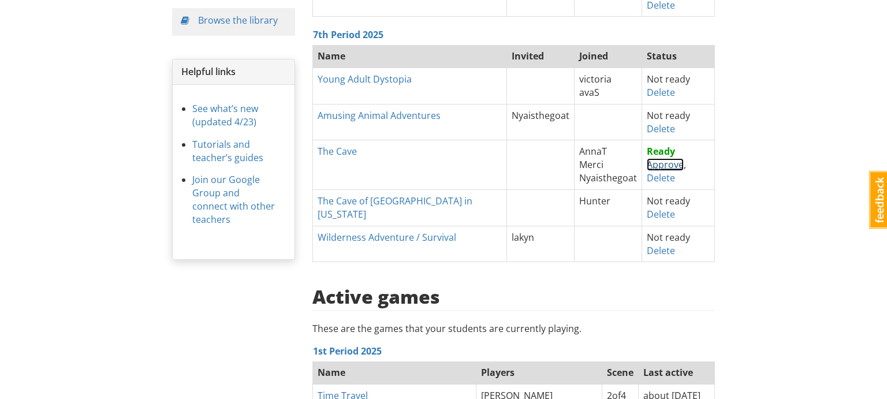
click at [650, 163] on link "Approve" at bounding box center [665, 164] width 37 height 13
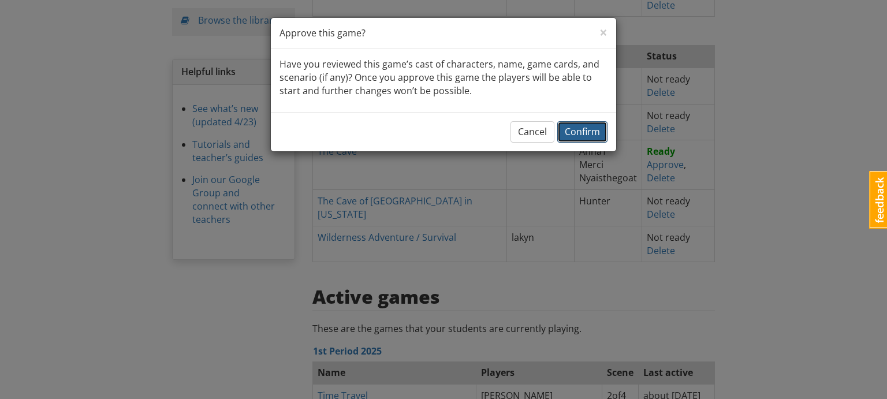
click at [588, 128] on span "Confirm" at bounding box center [582, 131] width 35 height 13
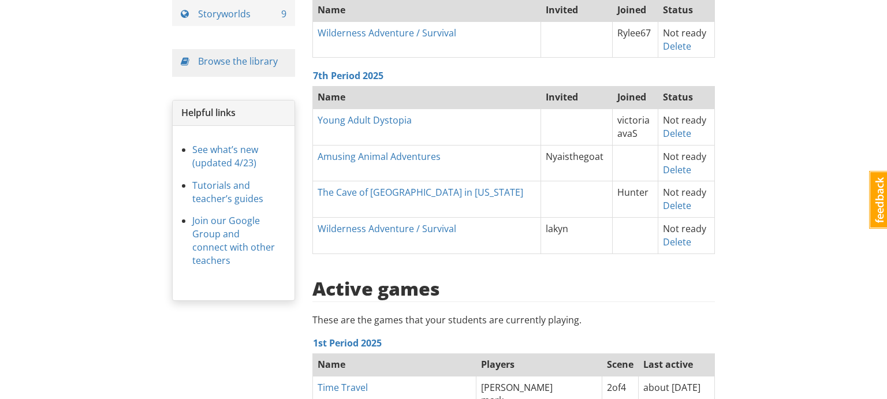
scroll to position [133, 0]
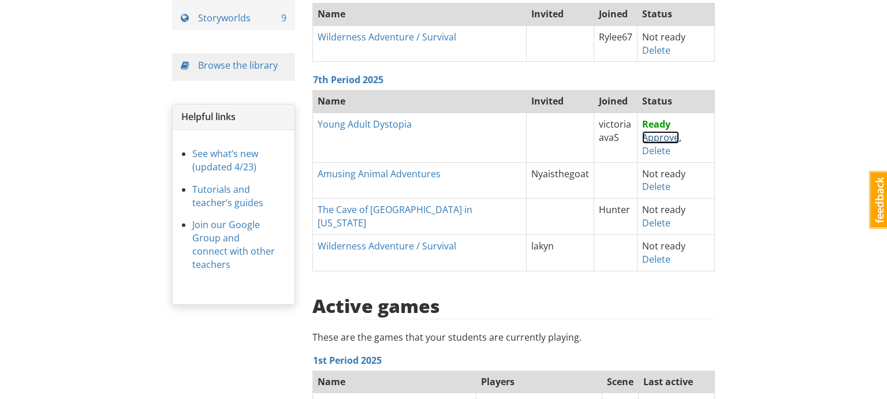
click at [654, 135] on link "Approve" at bounding box center [660, 137] width 37 height 13
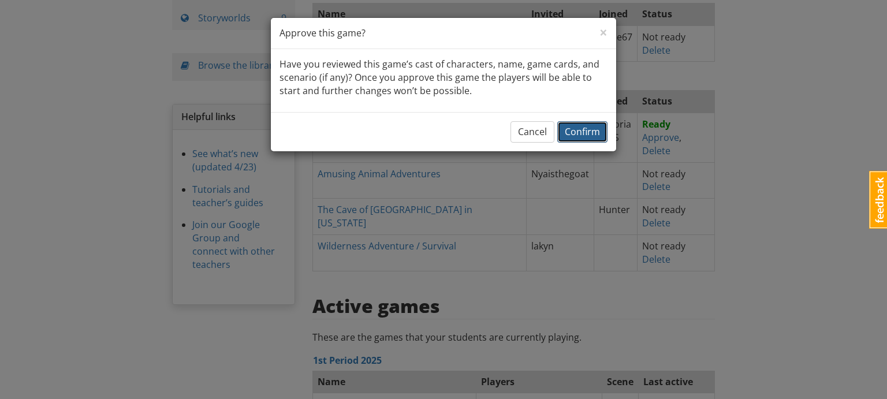
click at [595, 132] on span "Confirm" at bounding box center [582, 131] width 35 height 13
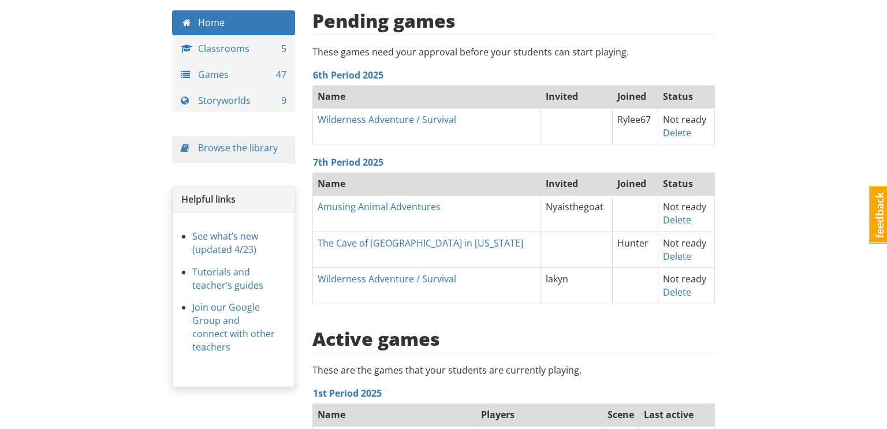
scroll to position [54, 0]
